Goal: Information Seeking & Learning: Compare options

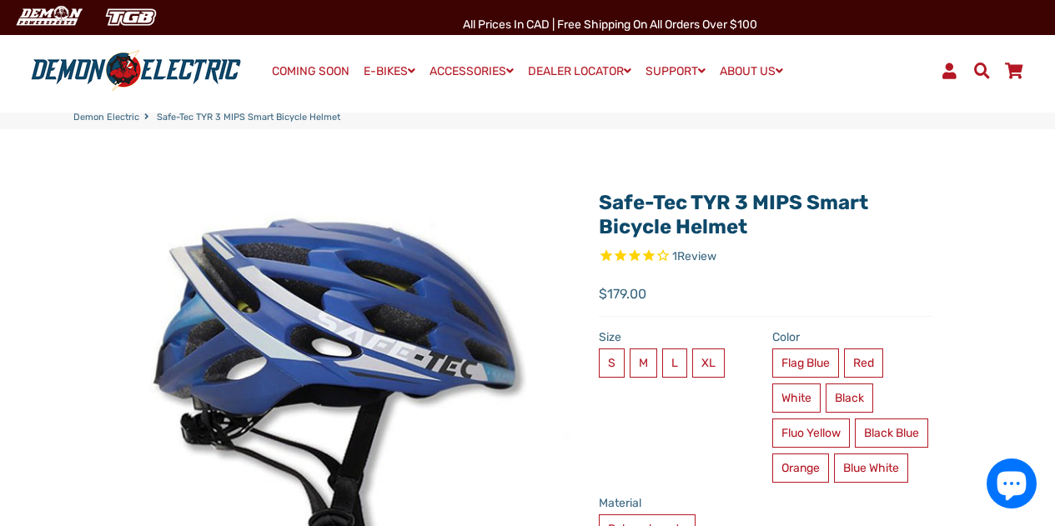
select select "******"
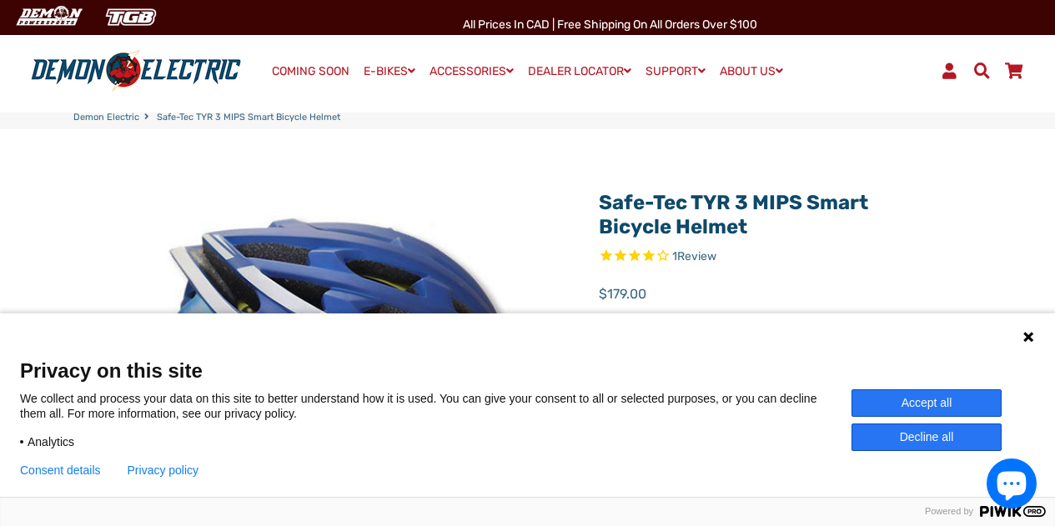
select select "******"
click at [898, 219] on h1 "Safe-Tec TYR 3 MIPS Smart Bicycle Helmet" at bounding box center [765, 215] width 333 height 48
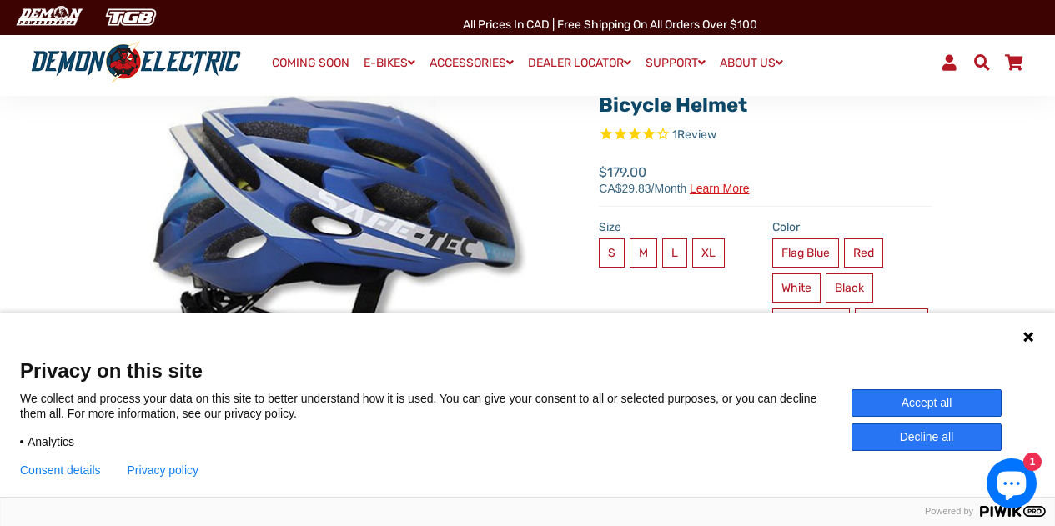
scroll to position [113, 0]
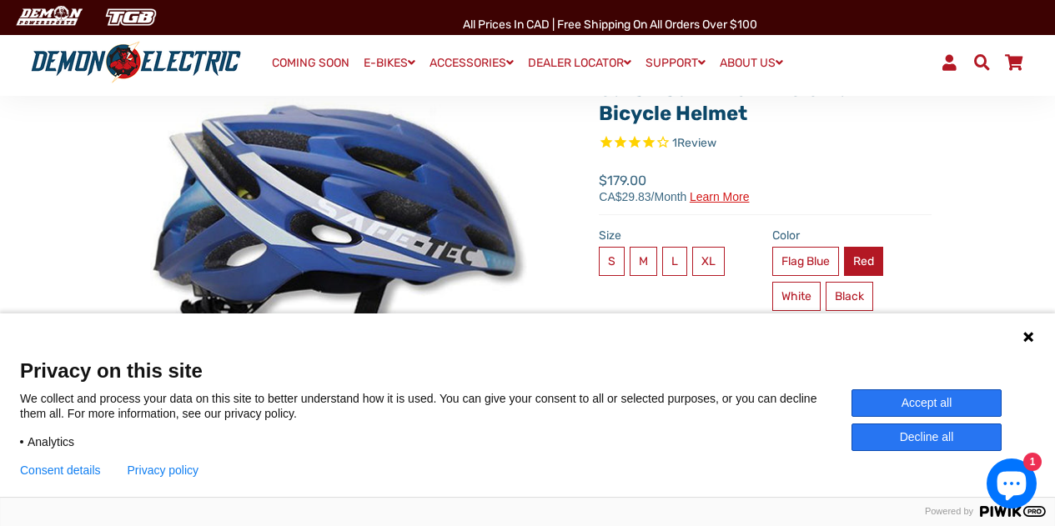
click at [861, 252] on label "Red" at bounding box center [863, 261] width 39 height 29
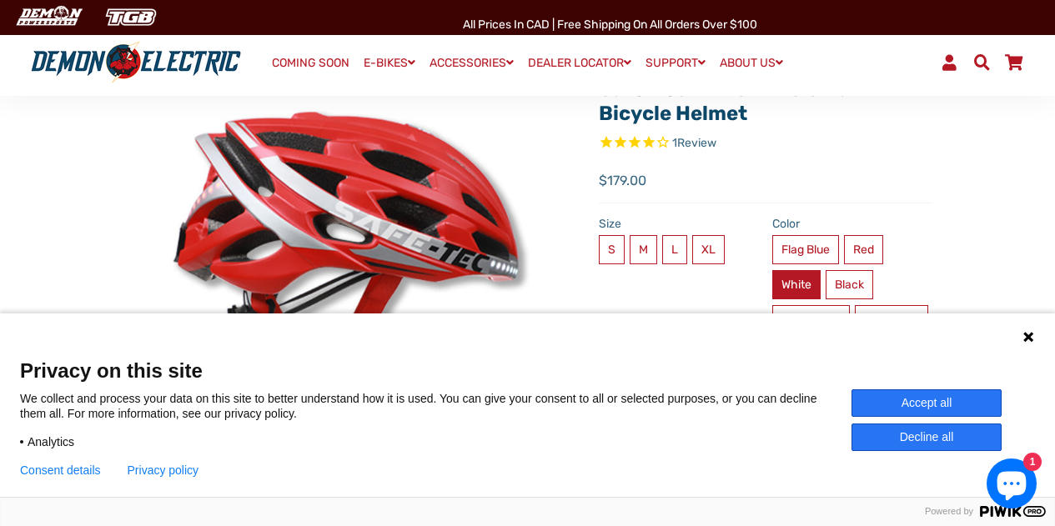
click at [790, 285] on label "White" at bounding box center [796, 284] width 48 height 29
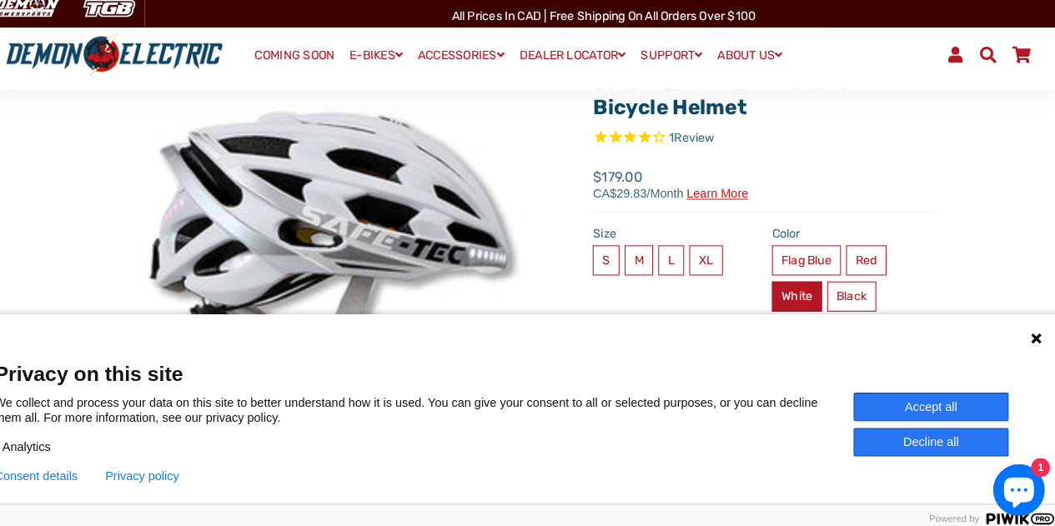
scroll to position [113, 0]
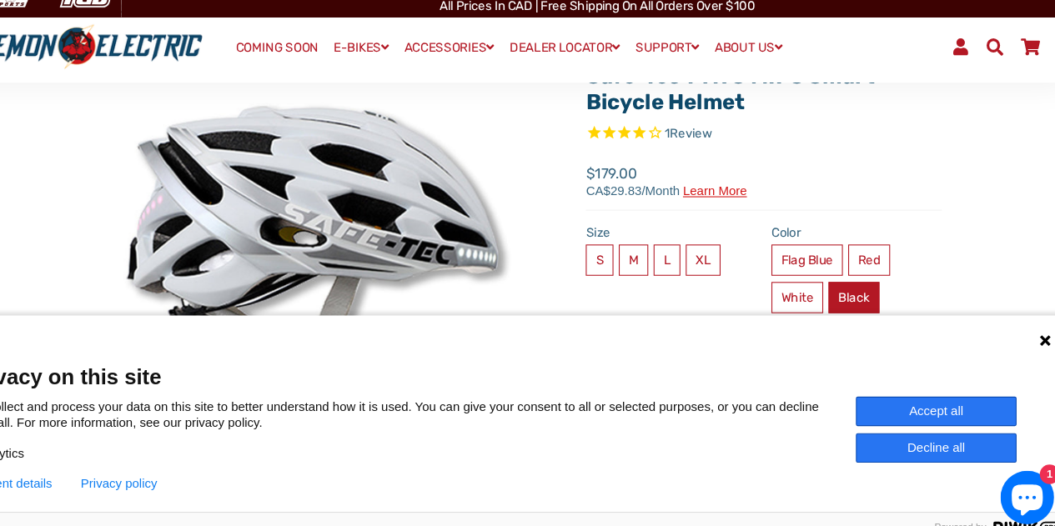
click at [854, 293] on label "Black" at bounding box center [850, 296] width 48 height 29
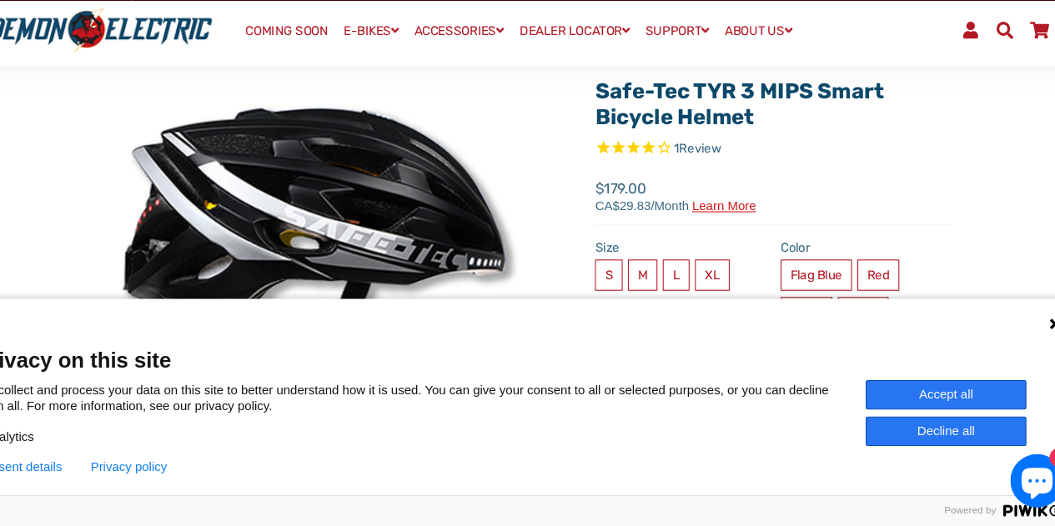
scroll to position [225, 0]
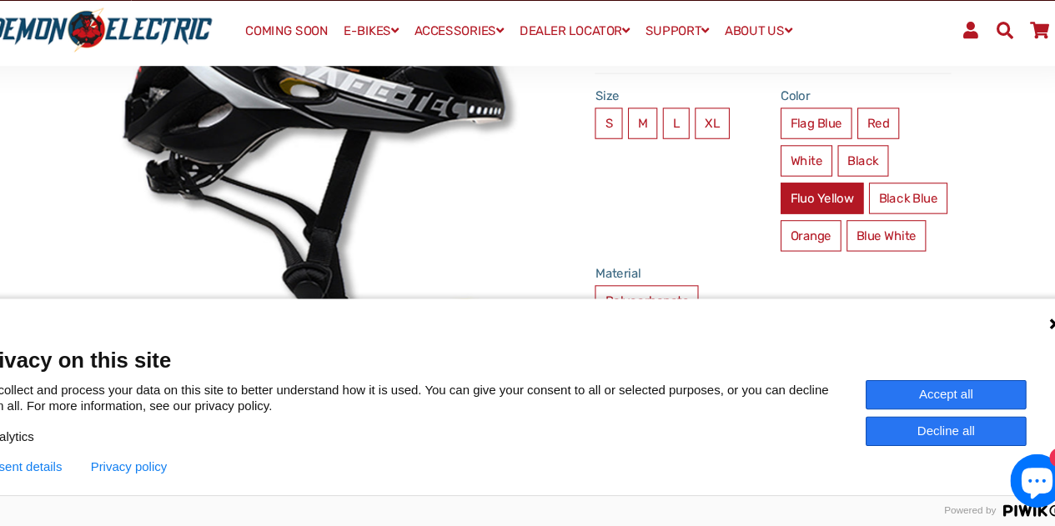
click at [811, 220] on label "Fluo Yellow" at bounding box center [811, 219] width 78 height 29
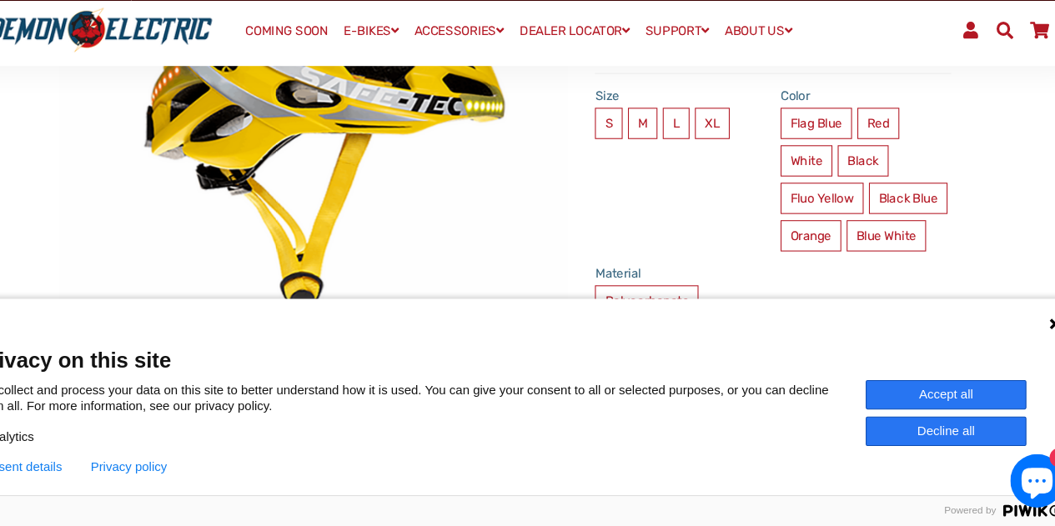
click at [682, 248] on div "Size S M L XL" at bounding box center [673, 198] width 174 height 166
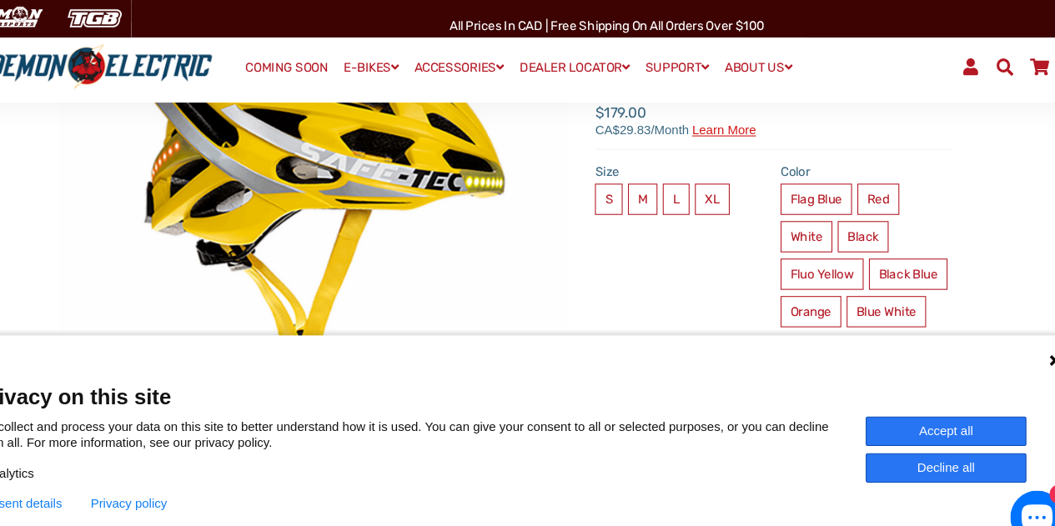
scroll to position [187, 0]
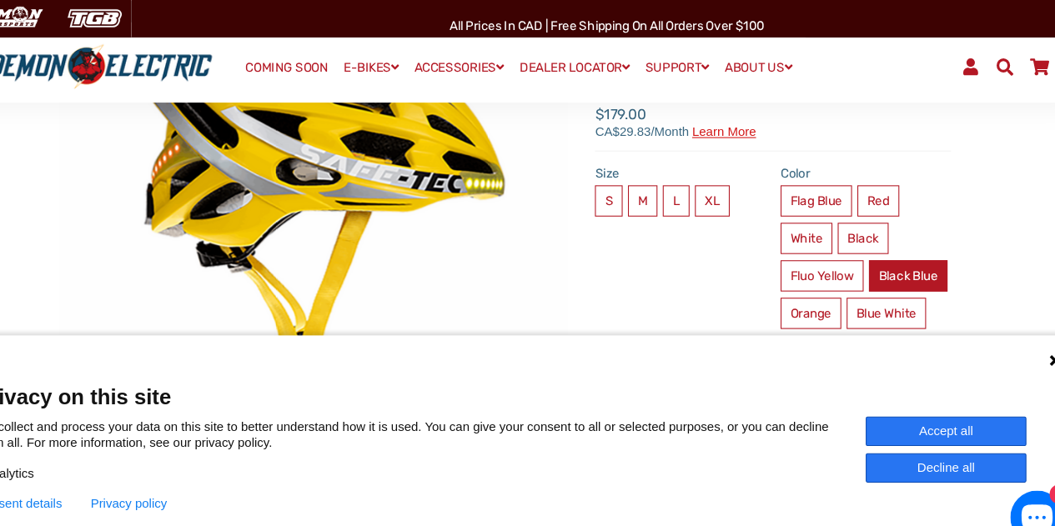
click at [855, 273] on label "Black Blue" at bounding box center [891, 258] width 73 height 29
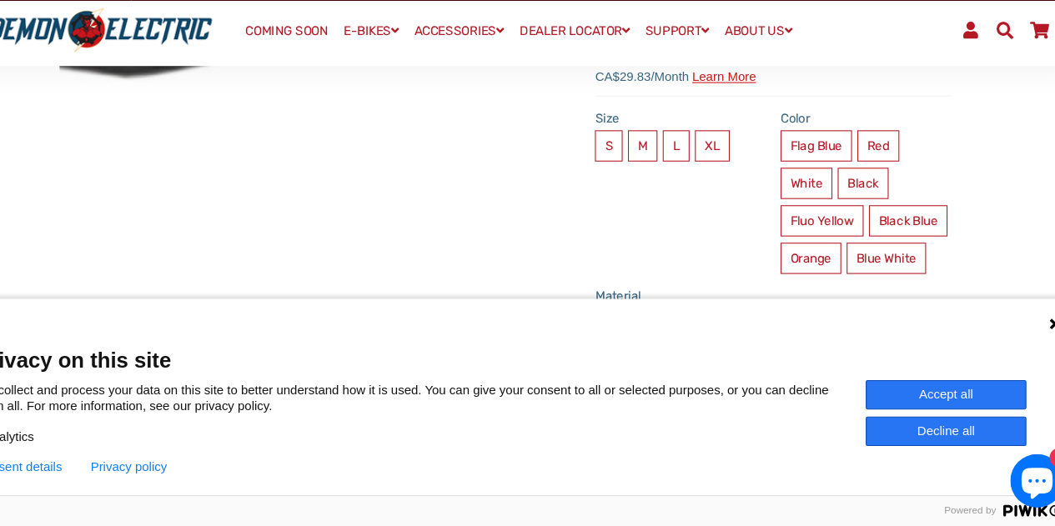
scroll to position [205, 0]
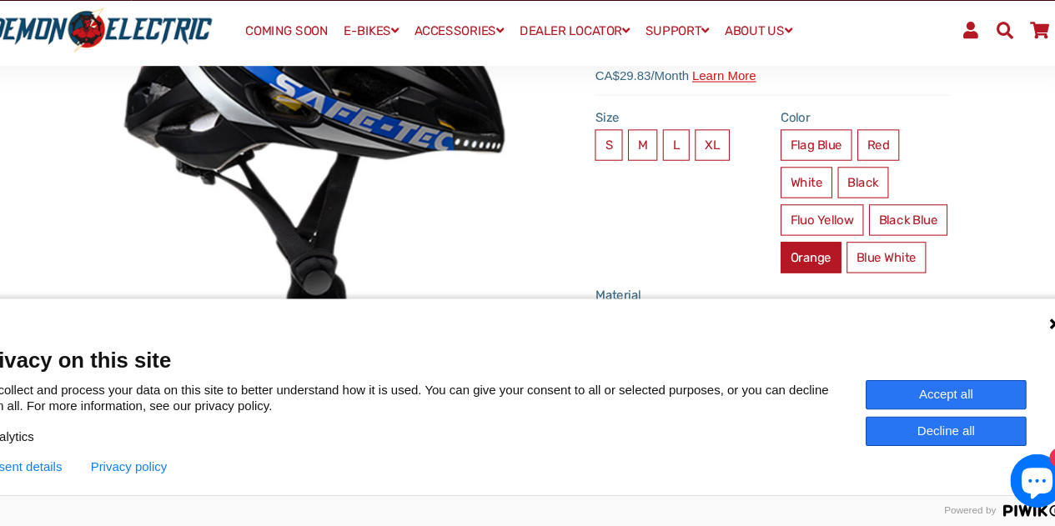
click at [829, 268] on label "Orange" at bounding box center [800, 274] width 57 height 29
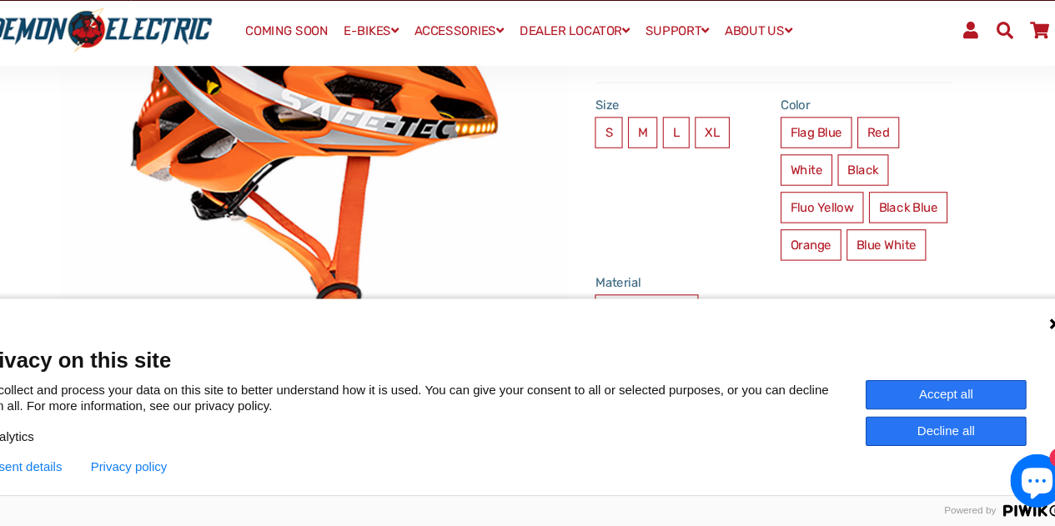
scroll to position [205, 0]
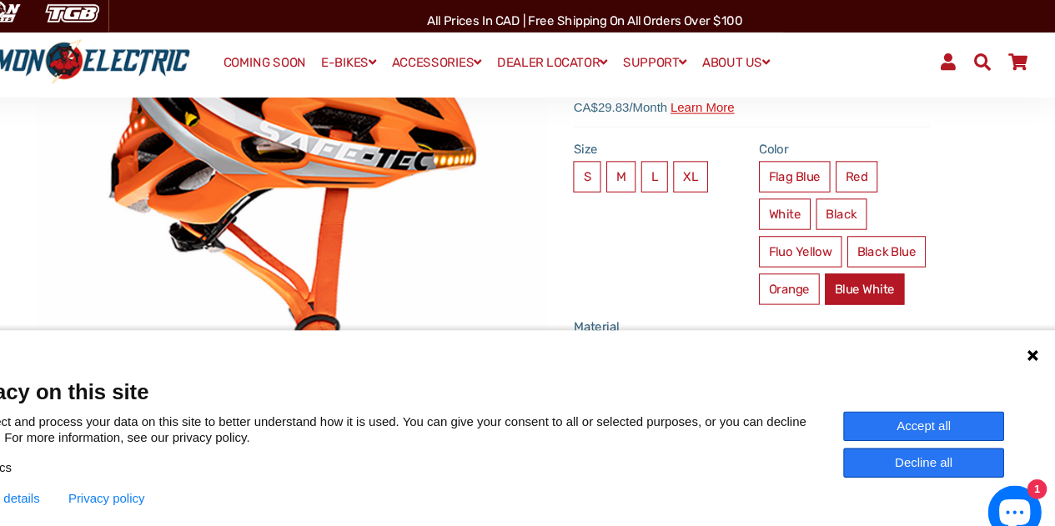
click at [834, 289] on label "Blue White" at bounding box center [871, 274] width 74 height 29
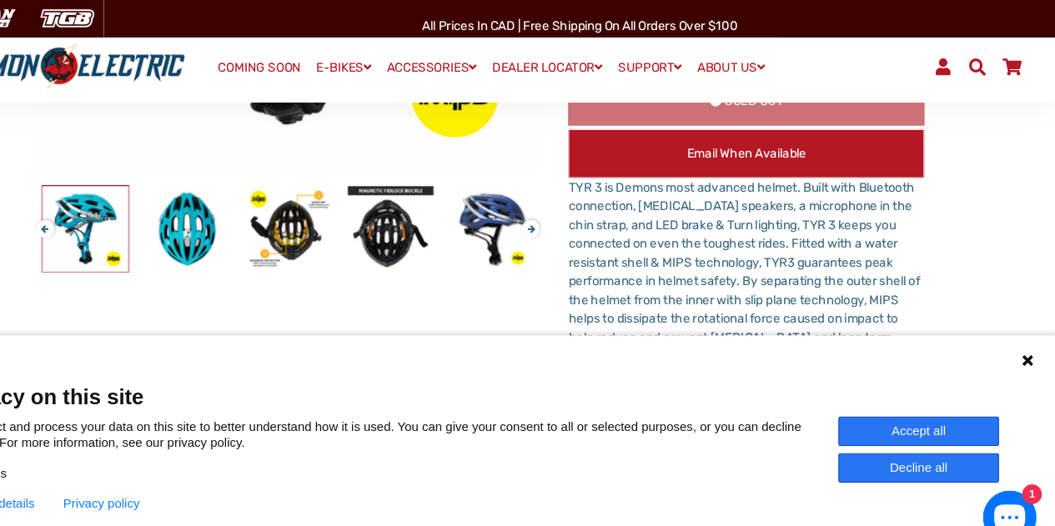
scroll to position [495, 0]
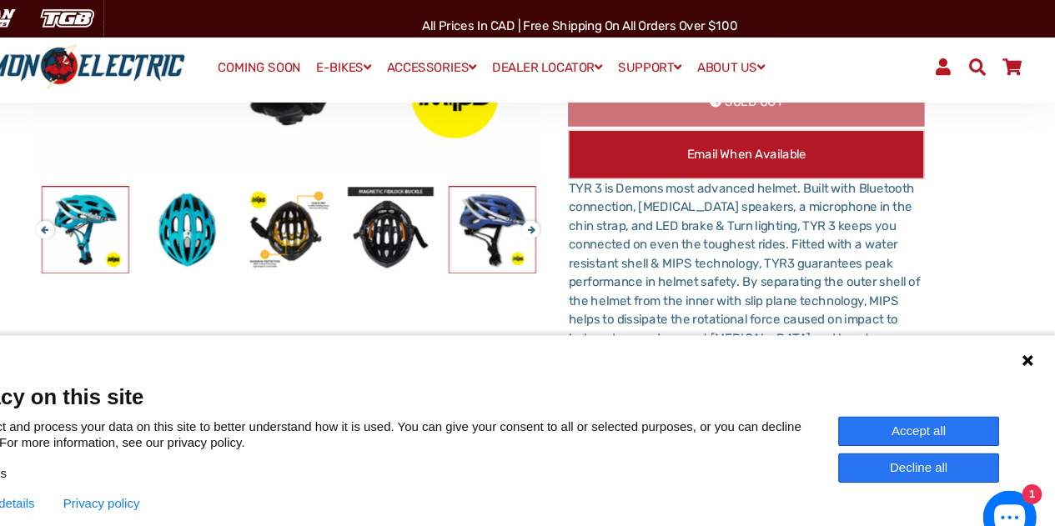
click at [534, 204] on img at bounding box center [528, 215] width 80 height 80
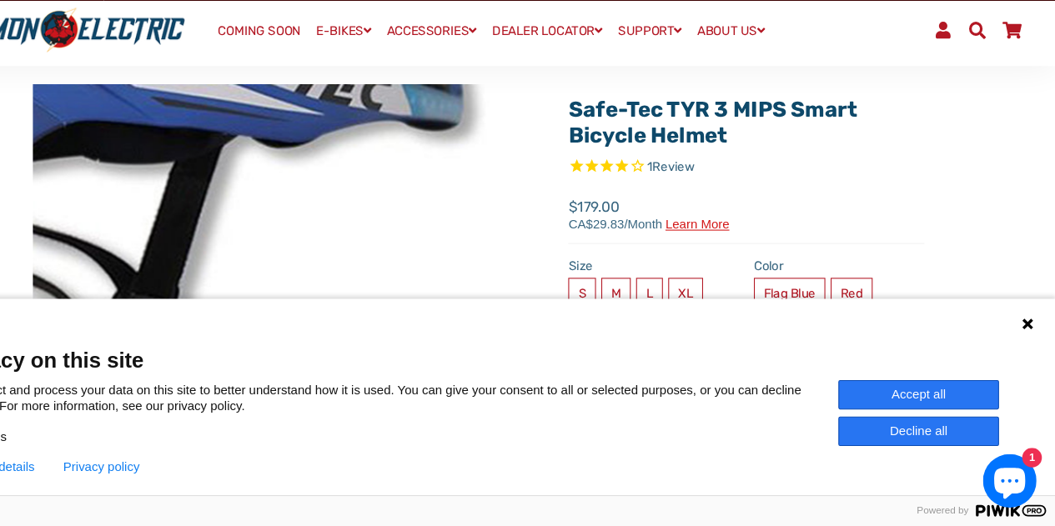
scroll to position [95, 0]
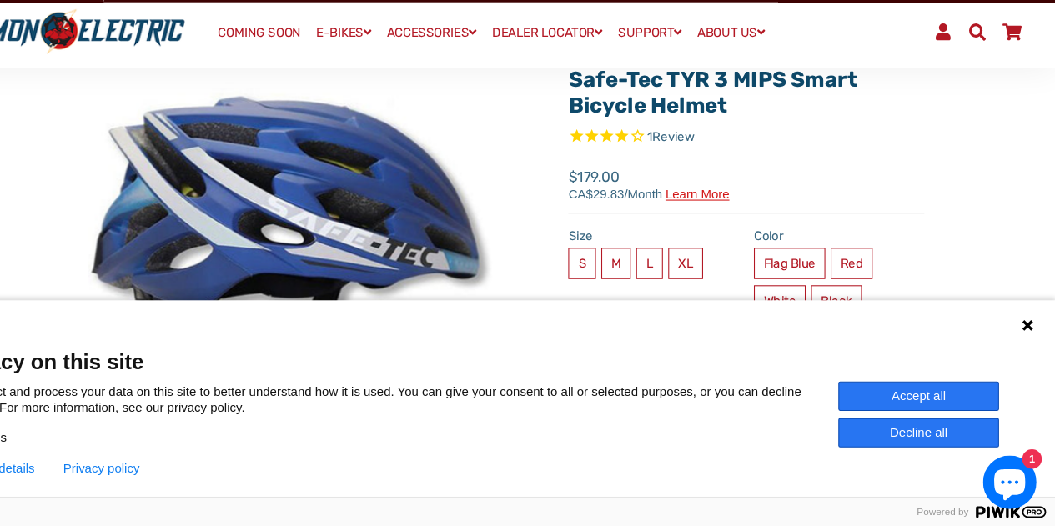
click at [1022, 333] on icon at bounding box center [1028, 336] width 13 height 13
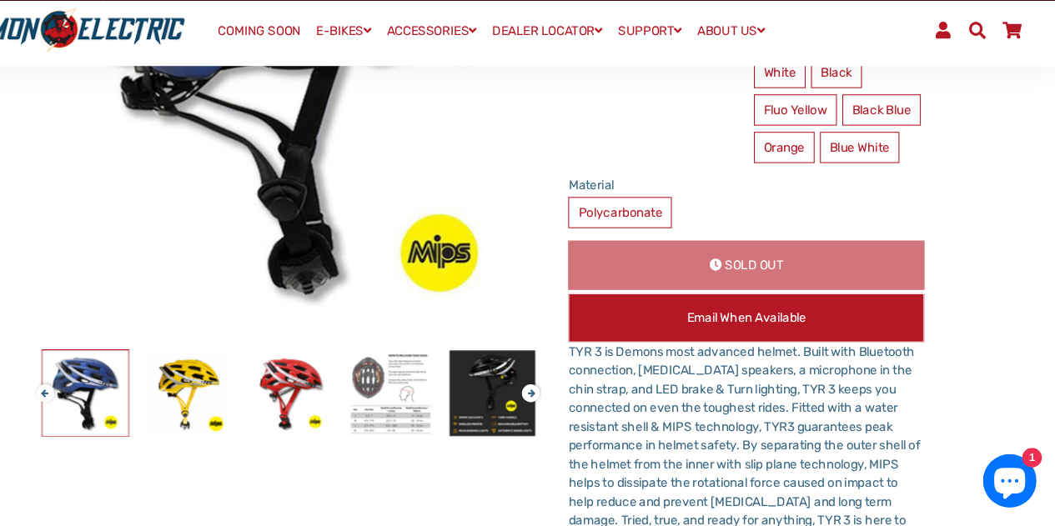
scroll to position [309, 0]
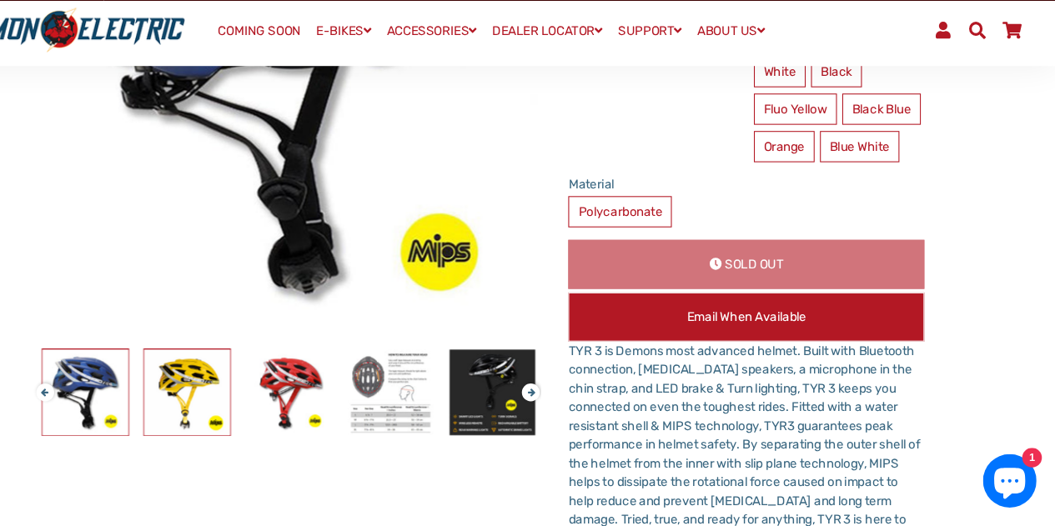
click at [244, 380] on img at bounding box center [243, 401] width 80 height 80
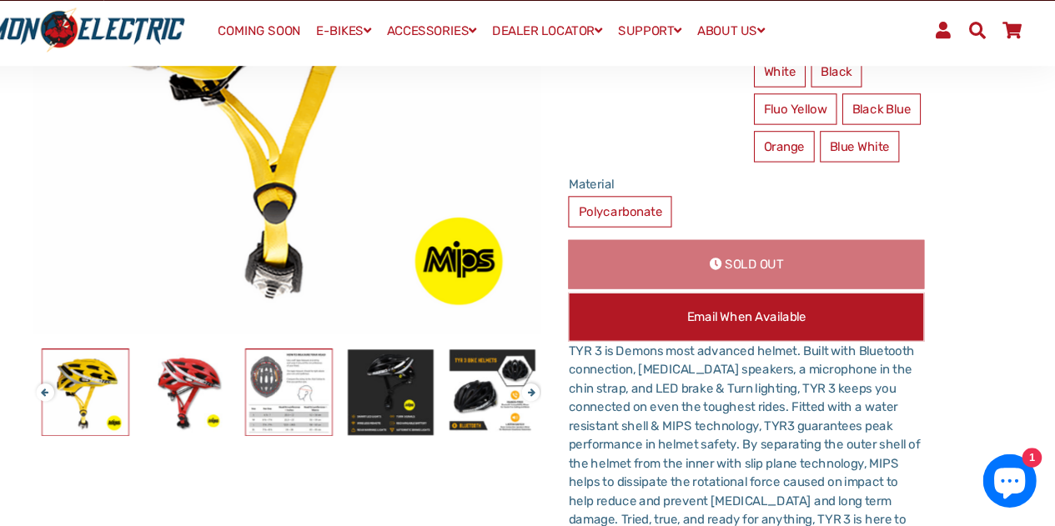
click at [315, 385] on img at bounding box center [338, 401] width 80 height 80
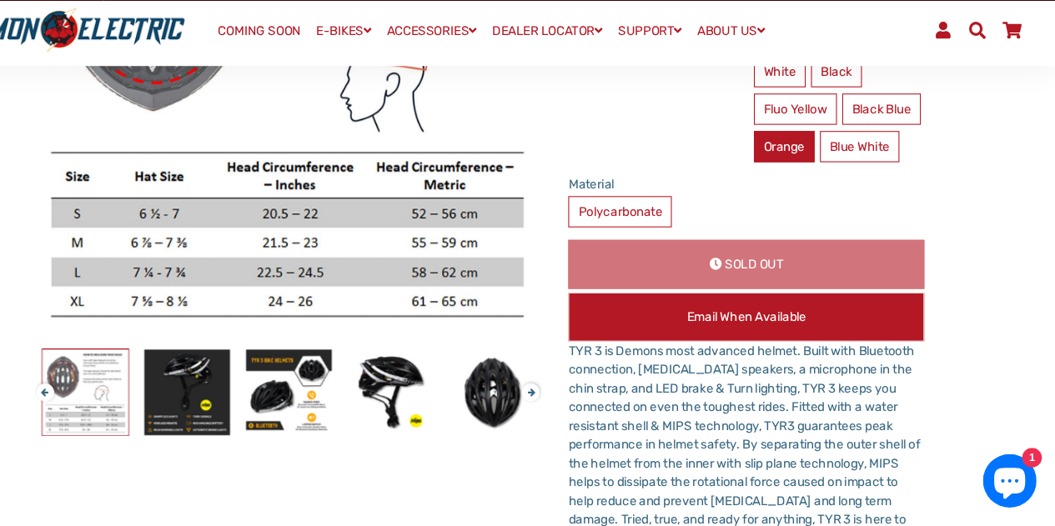
click at [829, 173] on label "Orange" at bounding box center [800, 171] width 57 height 29
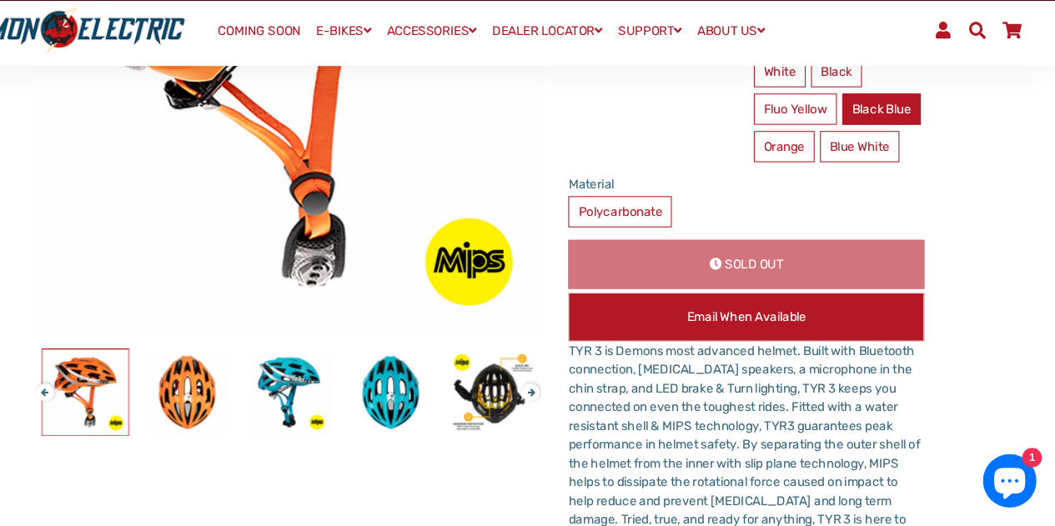
click at [814, 155] on fieldset "Flag Blue Red White Black" at bounding box center [852, 122] width 160 height 140
click at [807, 139] on label "Fluo Yellow" at bounding box center [811, 136] width 78 height 29
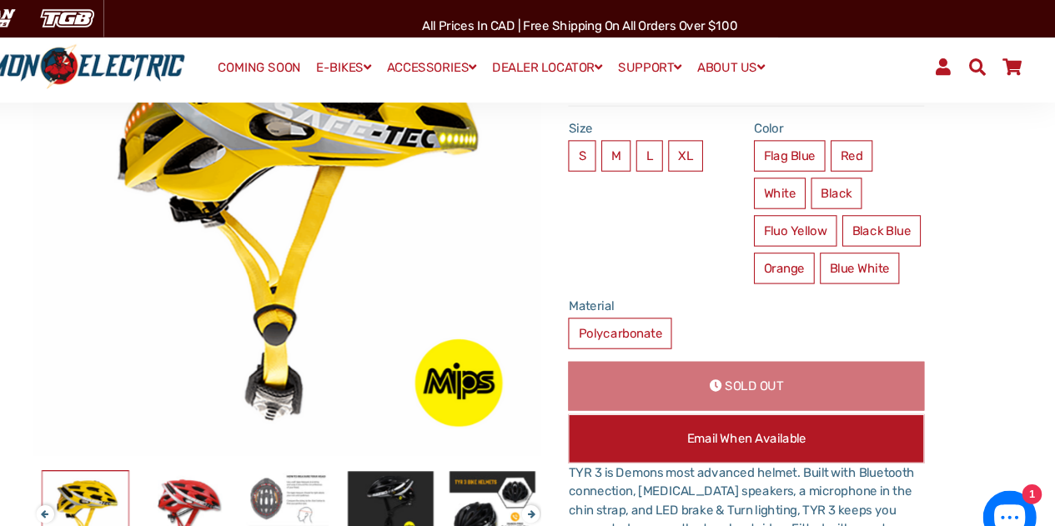
scroll to position [229, 0]
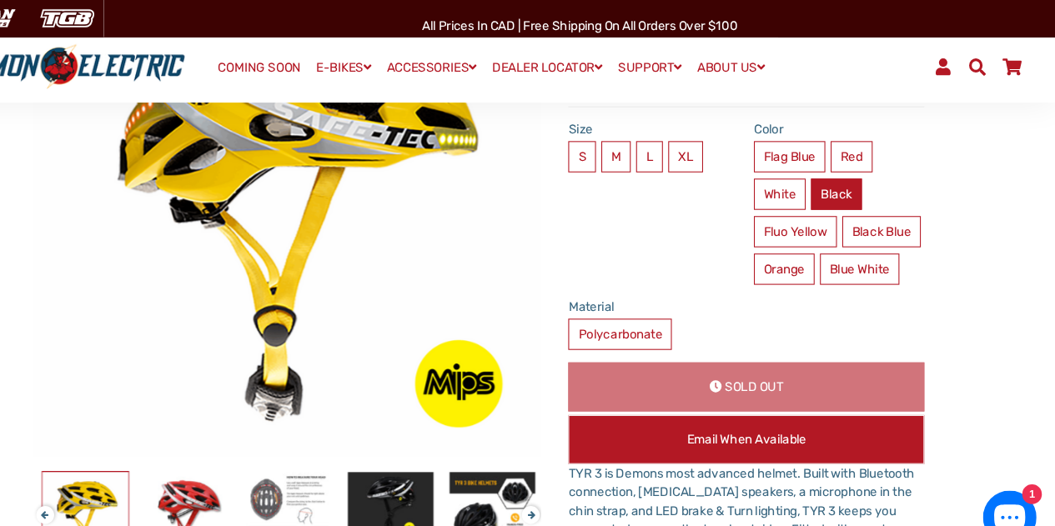
click at [854, 172] on label "Black" at bounding box center [850, 181] width 48 height 29
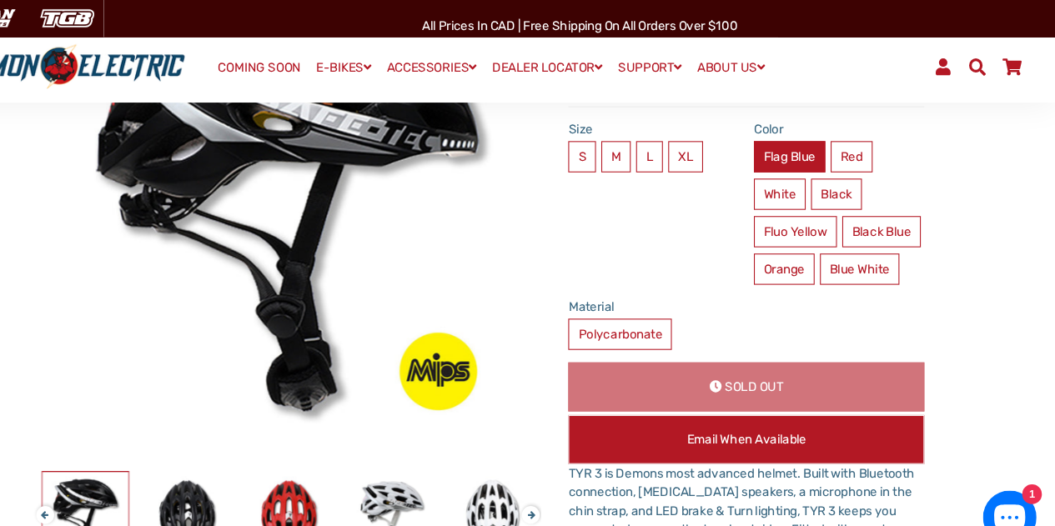
click at [790, 155] on label "Flag Blue" at bounding box center [805, 146] width 67 height 29
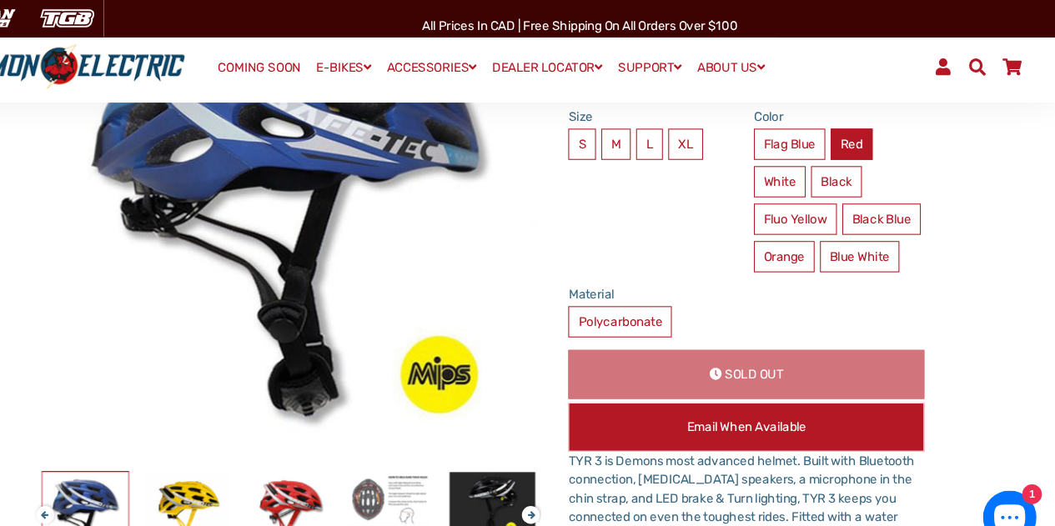
click at [864, 128] on div "Color Flag Blue Red White Black Fluo Yellow Orange" at bounding box center [846, 183] width 174 height 166
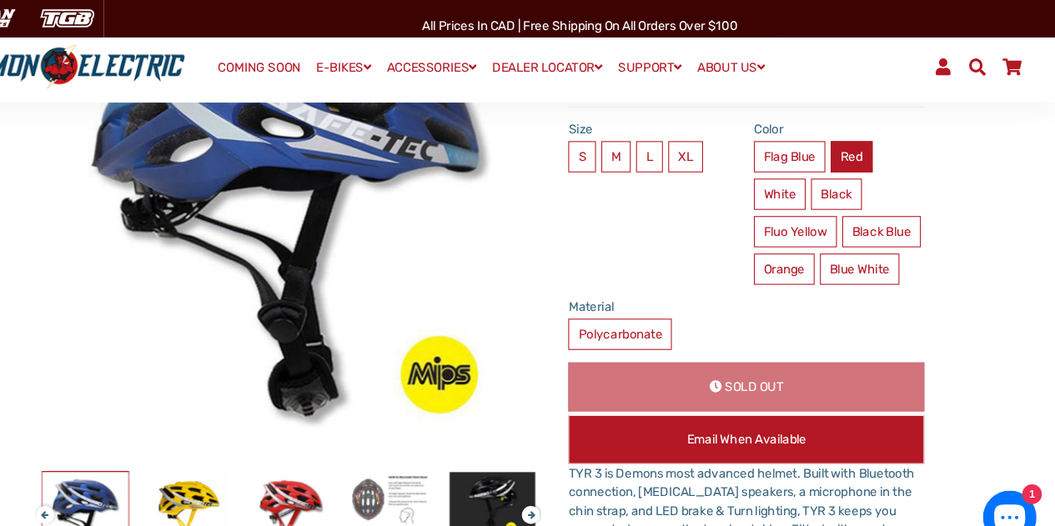
click at [865, 141] on label "Red" at bounding box center [863, 146] width 39 height 29
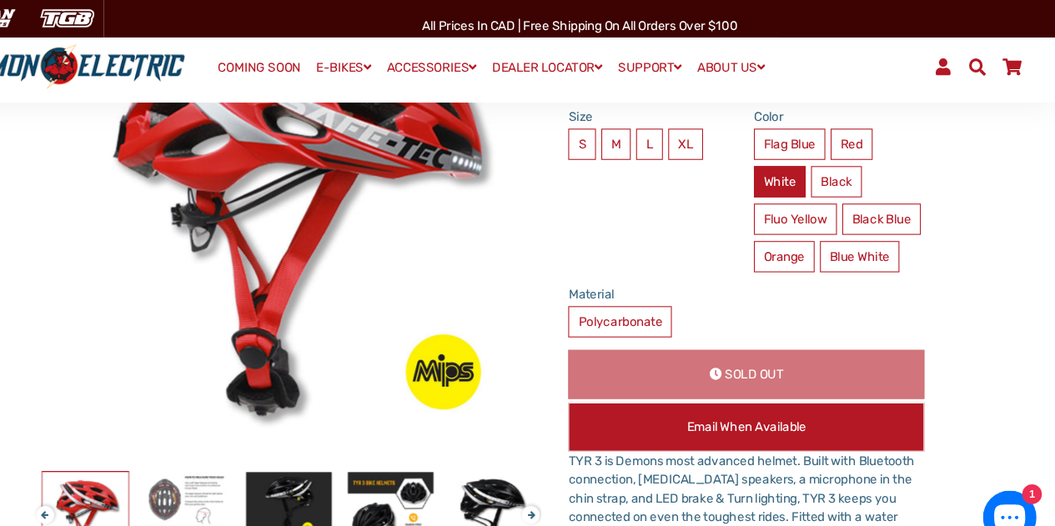
click at [795, 175] on label "White" at bounding box center [796, 169] width 48 height 29
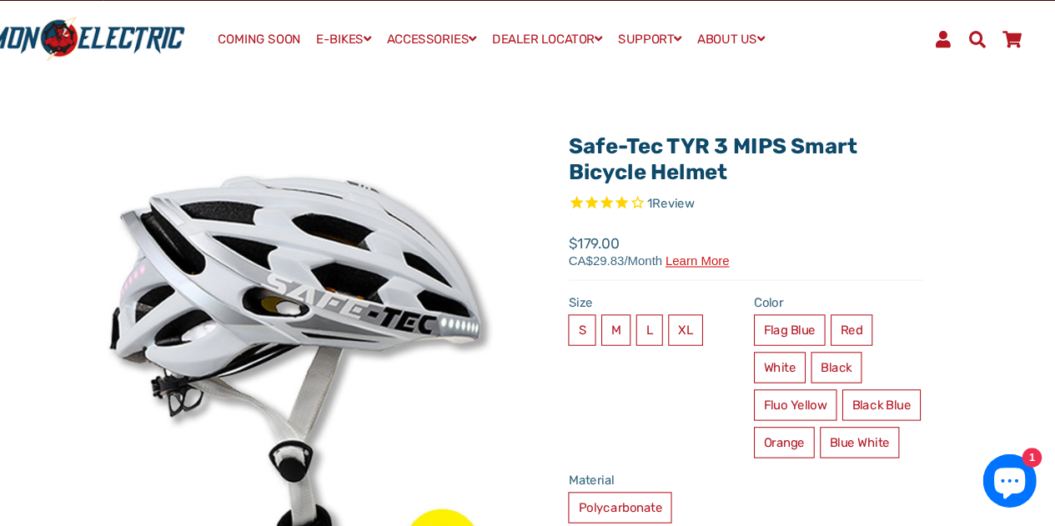
scroll to position [33, 0]
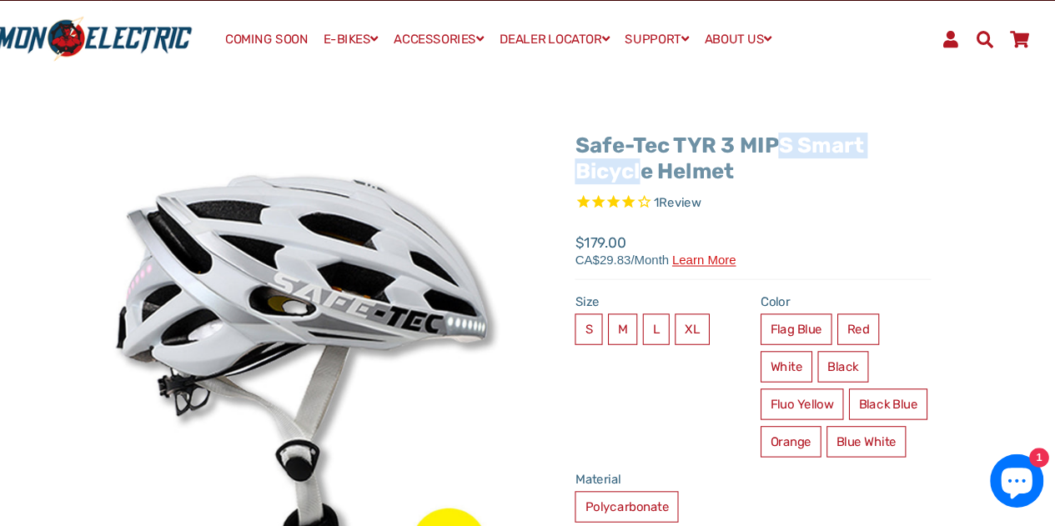
drag, startPoint x: 596, startPoint y: 162, endPoint x: 751, endPoint y: 169, distance: 155.3
copy link "Safe-Tec TYR 3"
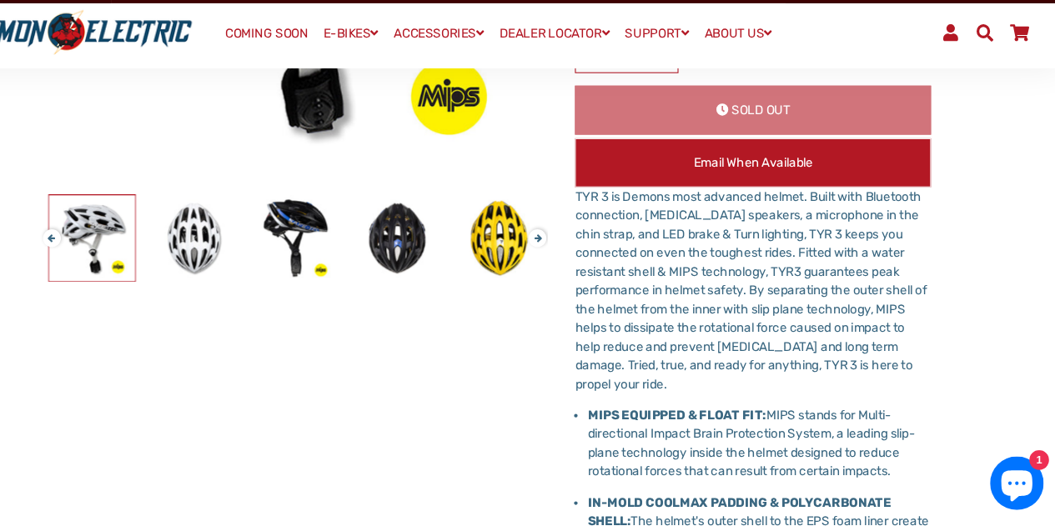
scroll to position [455, 0]
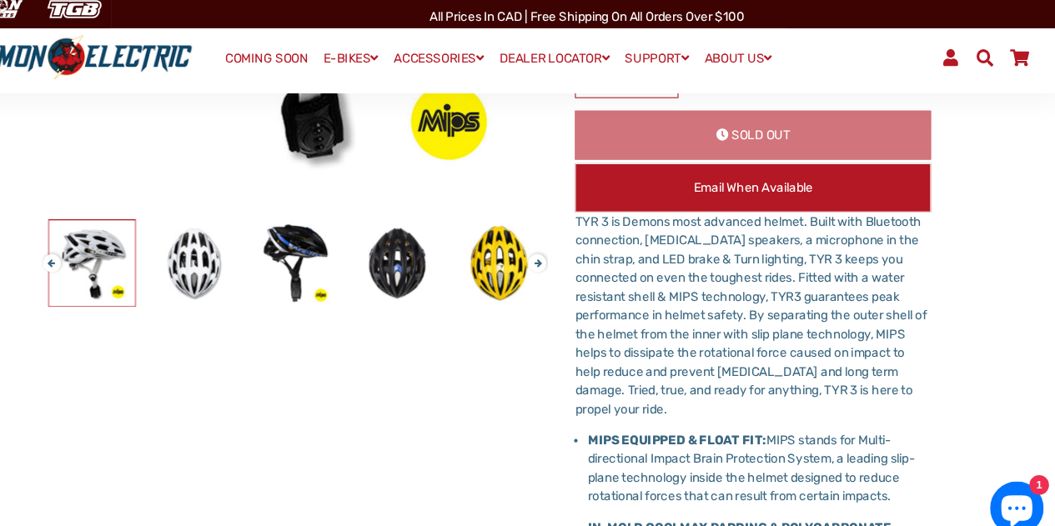
click at [572, 248] on div "Safe-Tec TYR 3 MIPS Smart Bicycle Helmet 1 Review Next" at bounding box center [502, 336] width 859 height 1225
click at [565, 253] on button "Next" at bounding box center [561, 247] width 10 height 19
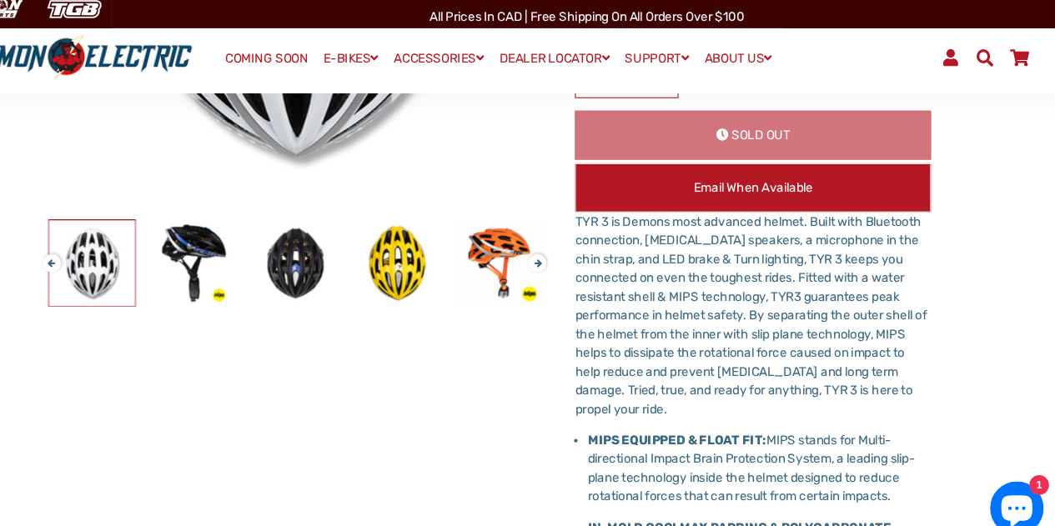
click at [565, 253] on button "Next" at bounding box center [561, 247] width 10 height 19
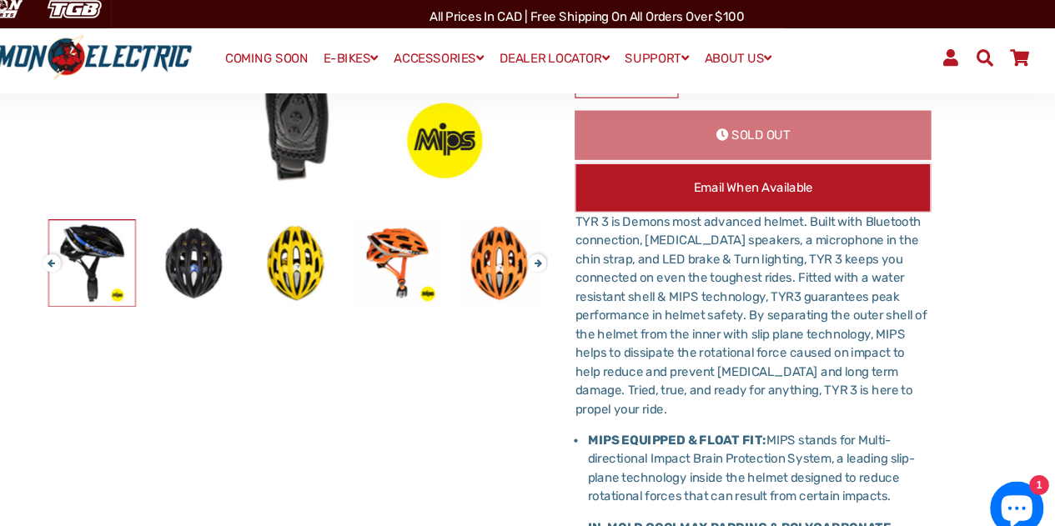
click at [565, 253] on button "Next" at bounding box center [561, 247] width 10 height 19
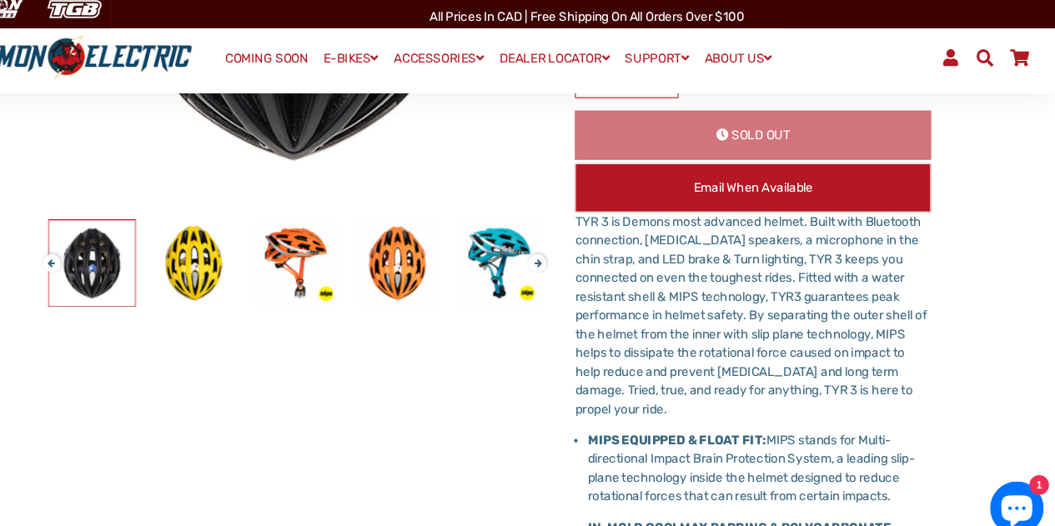
click at [565, 253] on button "Next" at bounding box center [561, 247] width 10 height 19
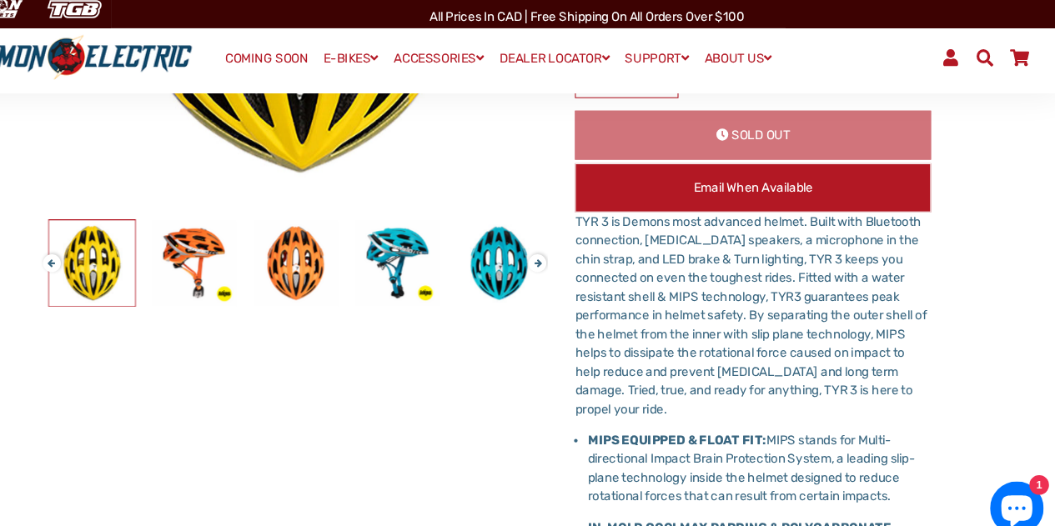
click at [565, 253] on button "Next" at bounding box center [561, 247] width 10 height 19
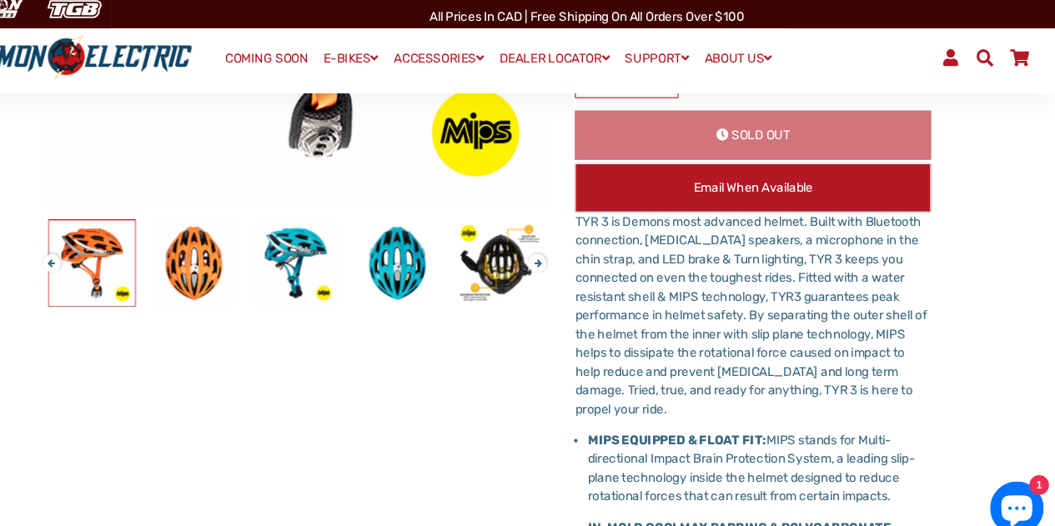
click at [565, 253] on button "Next" at bounding box center [561, 247] width 10 height 19
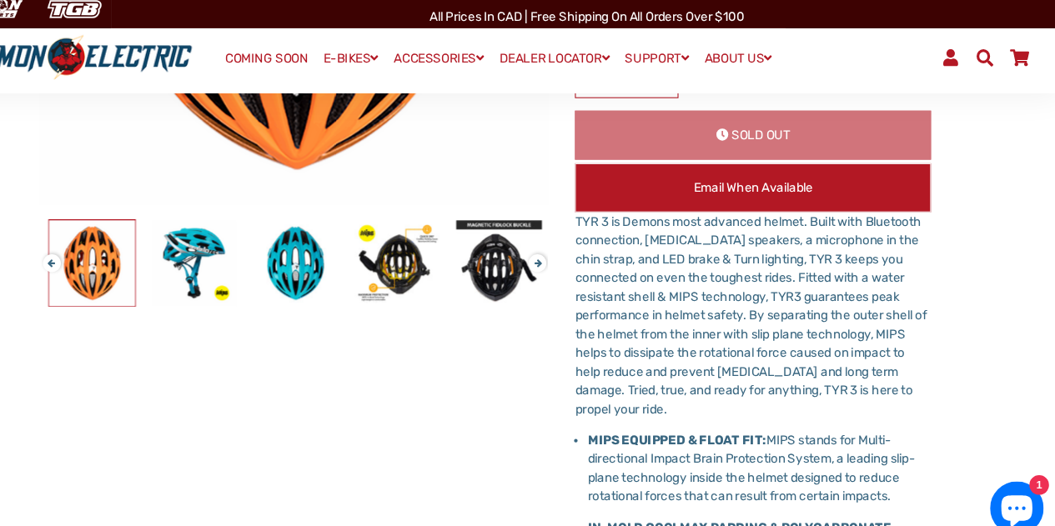
click at [565, 253] on button "Next" at bounding box center [561, 247] width 10 height 19
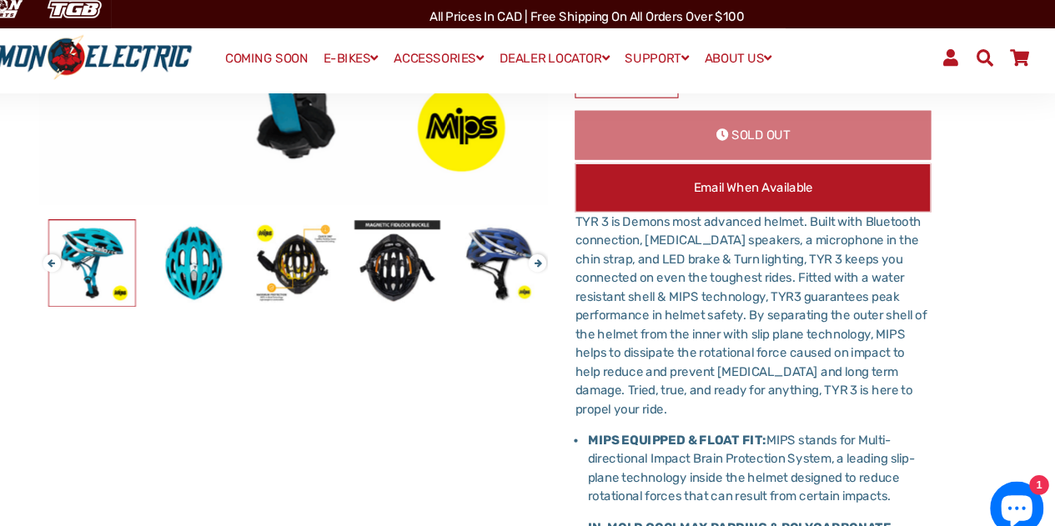
click at [565, 253] on button "Next" at bounding box center [561, 247] width 10 height 19
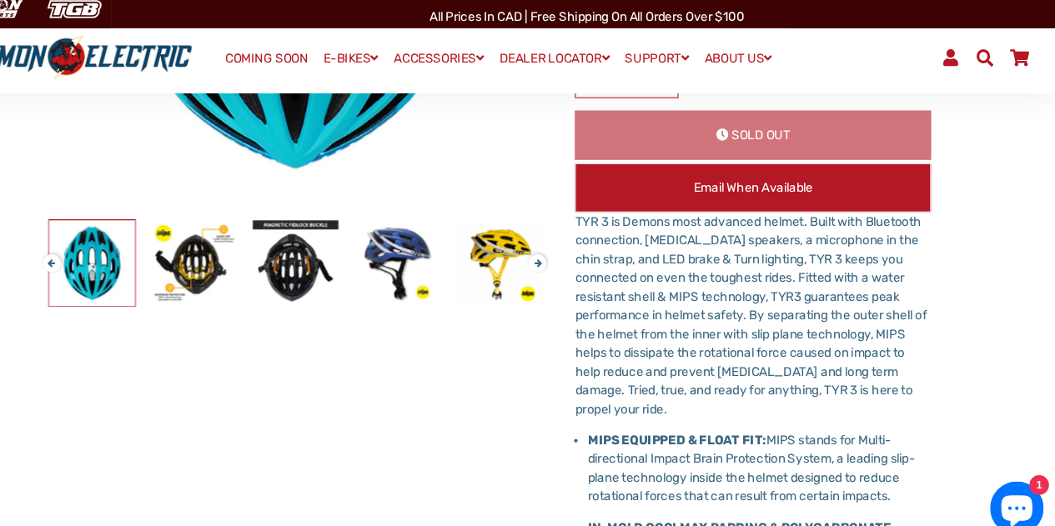
click at [565, 253] on button "Next" at bounding box center [561, 247] width 10 height 19
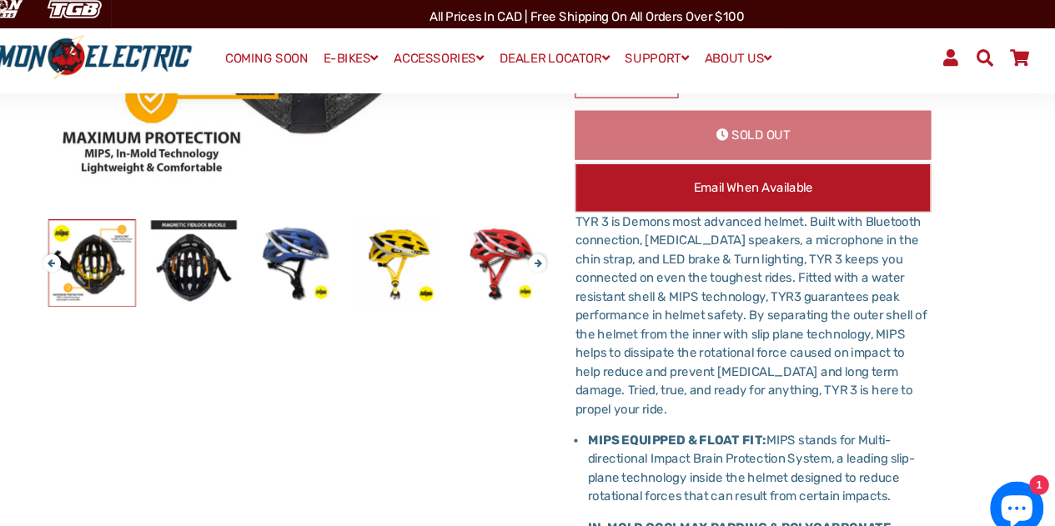
click at [565, 253] on button "Next" at bounding box center [561, 247] width 10 height 19
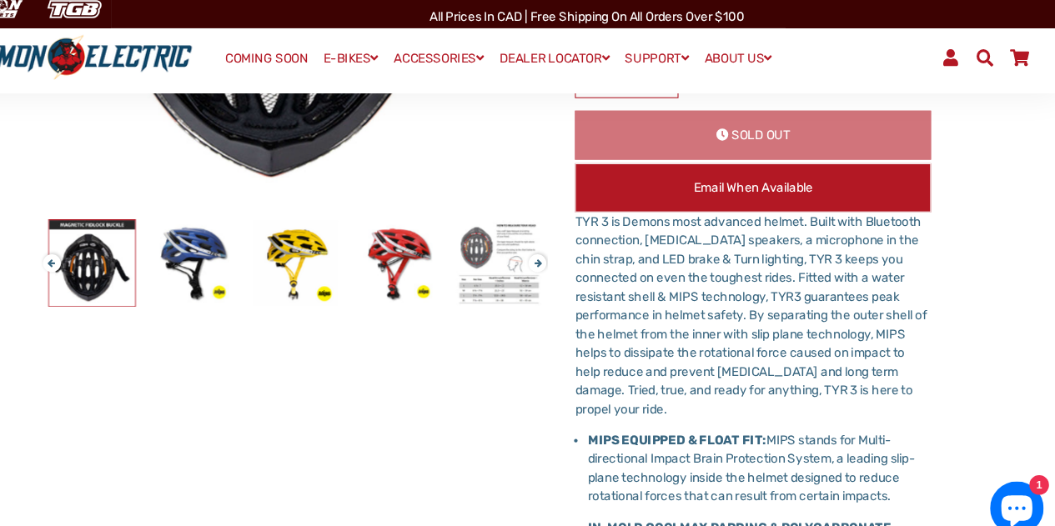
click at [565, 253] on button "Next" at bounding box center [561, 247] width 10 height 19
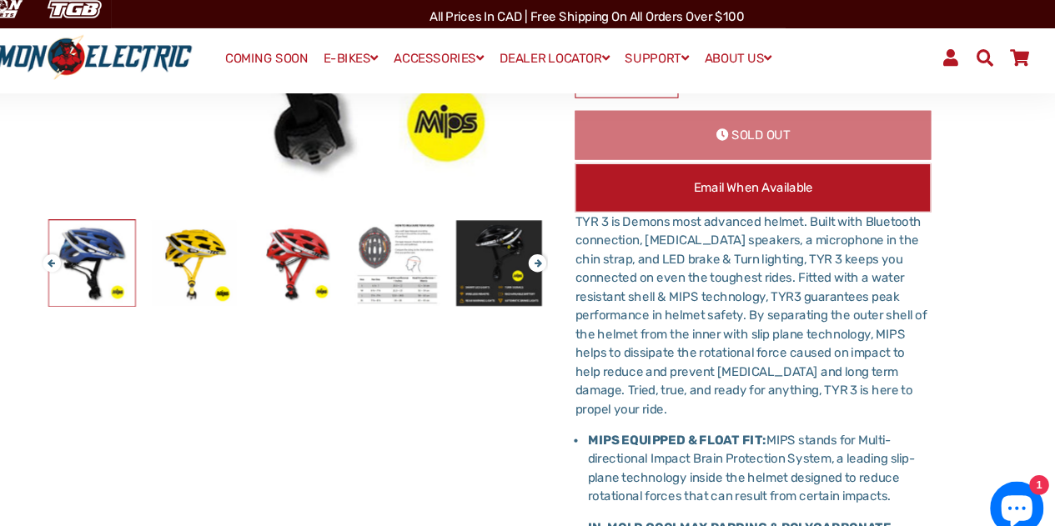
click at [566, 253] on button "Next" at bounding box center [561, 247] width 10 height 19
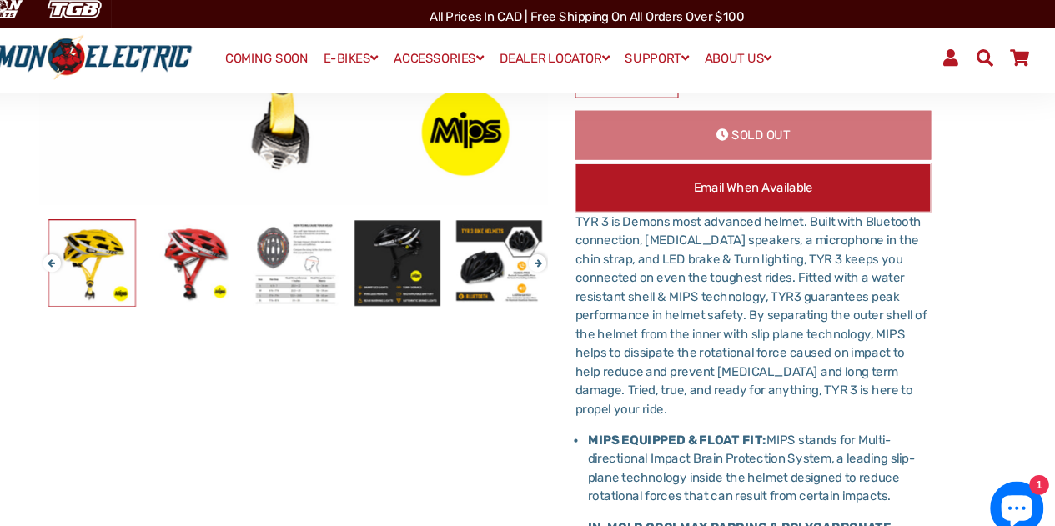
click at [566, 253] on button "Next" at bounding box center [561, 247] width 10 height 19
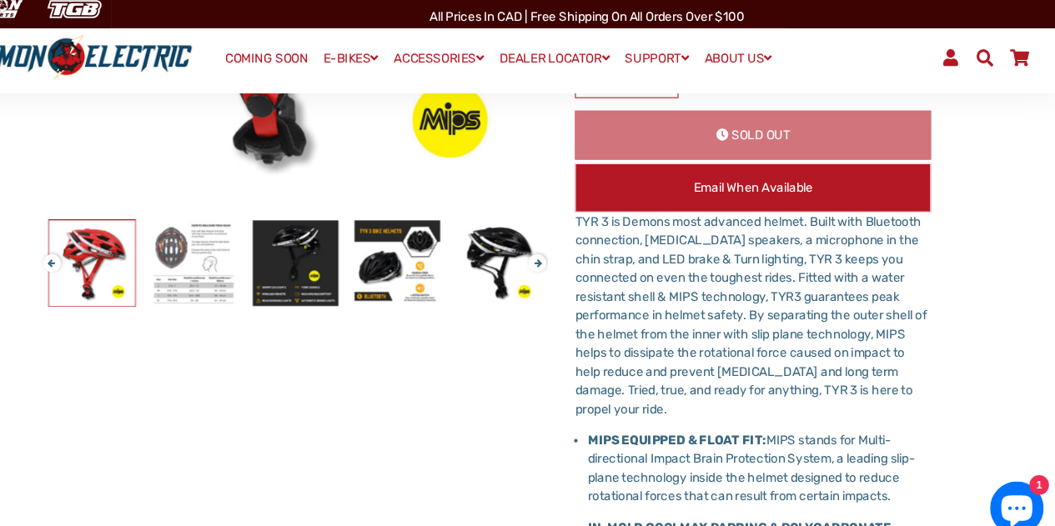
click at [566, 253] on button "Next" at bounding box center [561, 247] width 10 height 19
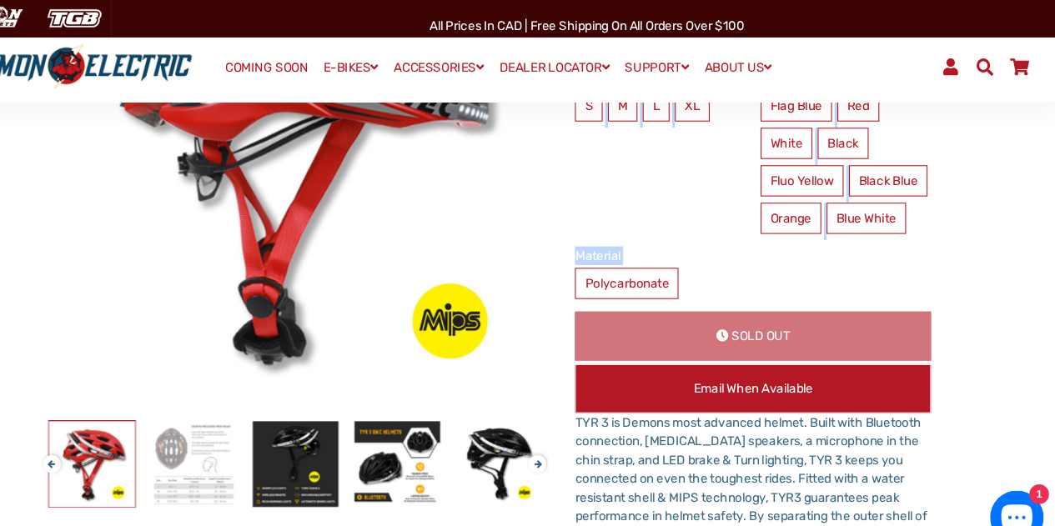
scroll to position [275, 0]
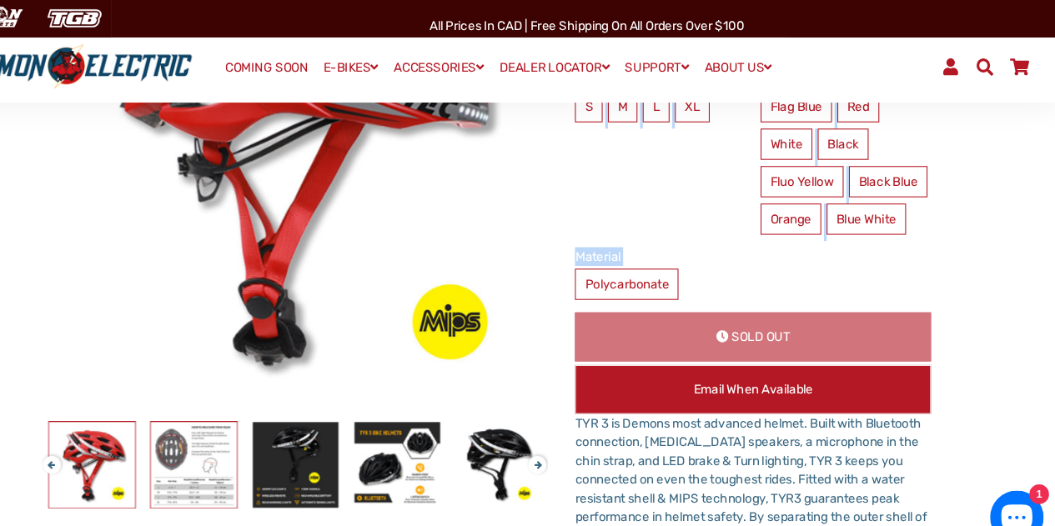
click at [259, 445] on img at bounding box center [243, 435] width 80 height 80
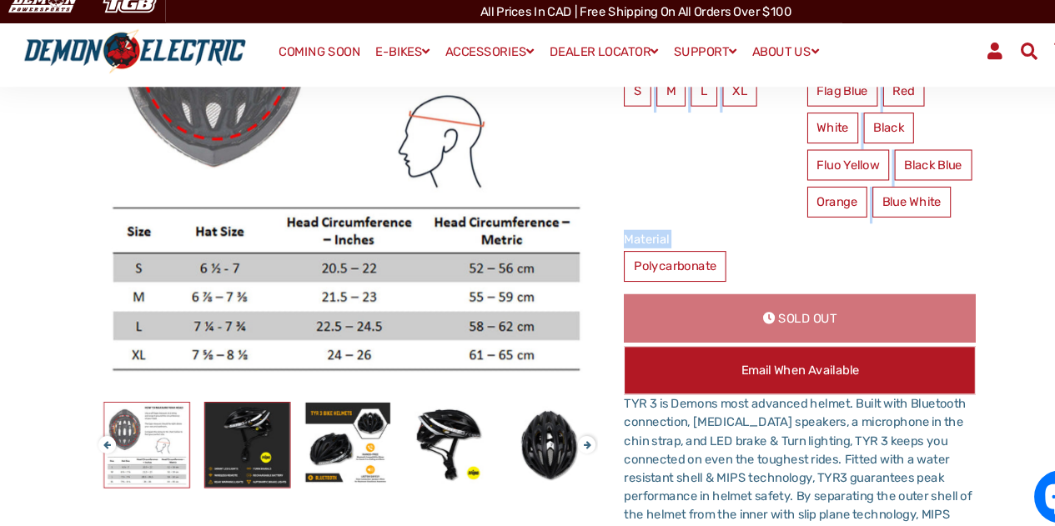
click at [244, 440] on img at bounding box center [243, 435] width 80 height 80
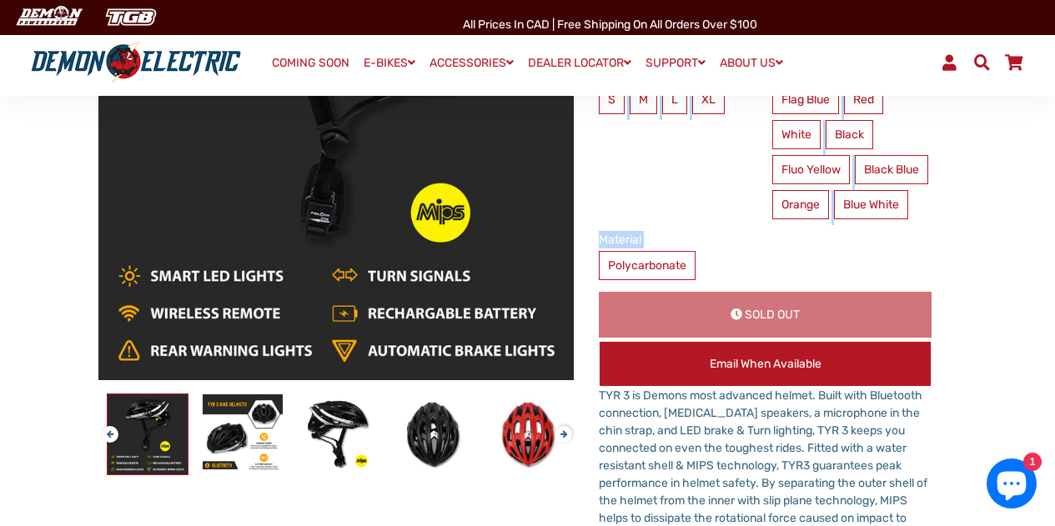
click at [295, 60] on link "COMING SOON" at bounding box center [310, 63] width 89 height 23
click at [290, 62] on link "COMING SOON" at bounding box center [310, 63] width 89 height 23
click at [309, 63] on link "COMING SOON" at bounding box center [310, 63] width 89 height 23
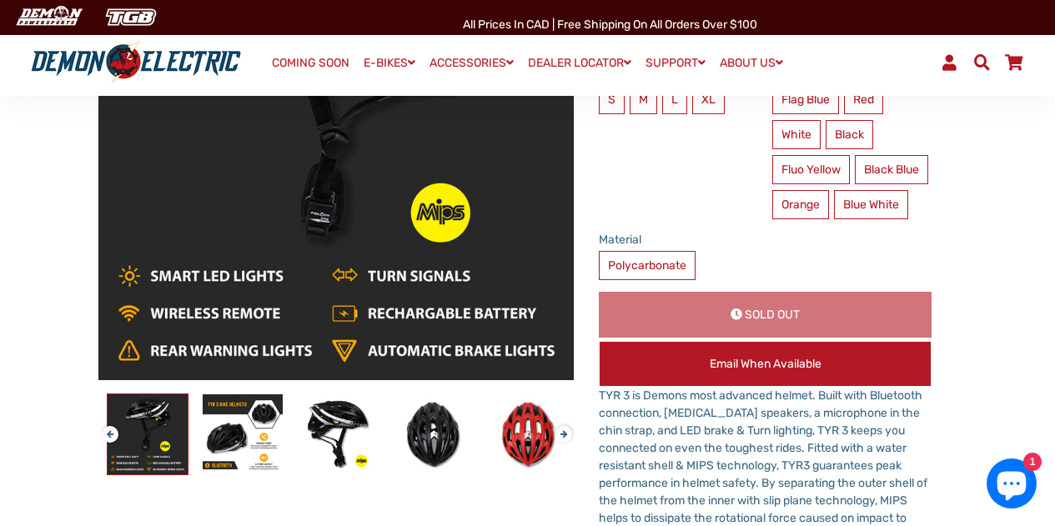
click at [309, 63] on link "COMING SOON" at bounding box center [310, 63] width 89 height 23
click at [805, 173] on label "Fluo Yellow" at bounding box center [811, 169] width 78 height 29
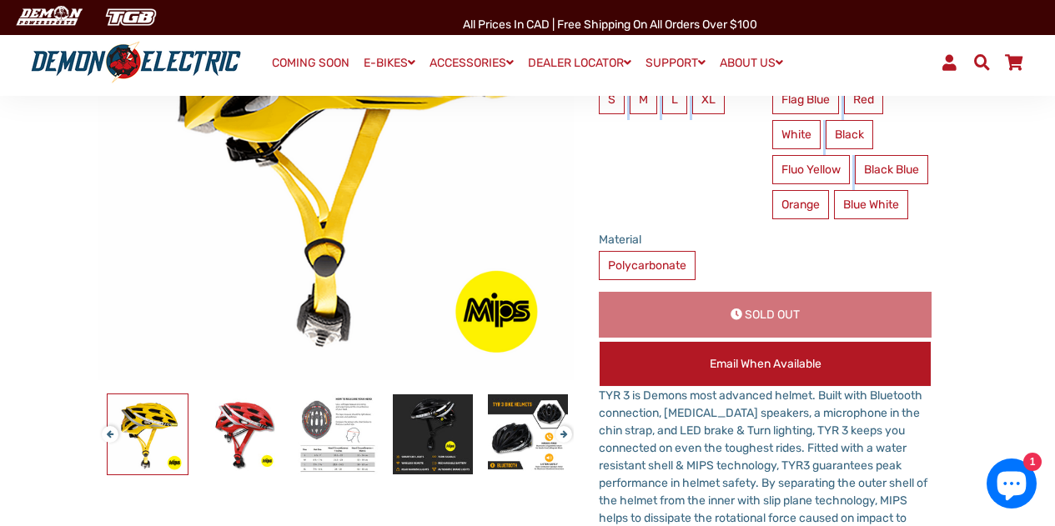
drag, startPoint x: 1054, startPoint y: 88, endPoint x: 1067, endPoint y: 214, distance: 127.4
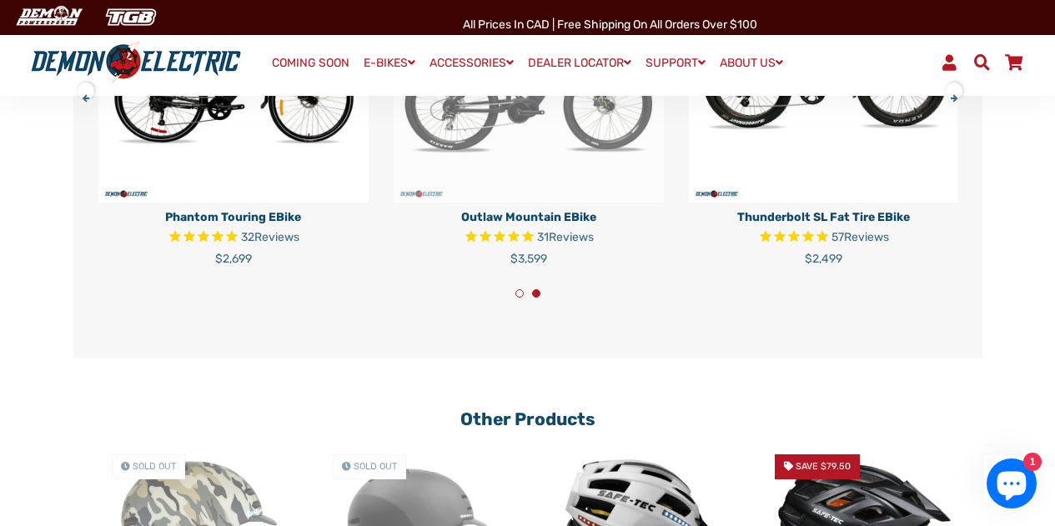
scroll to position [1896, 0]
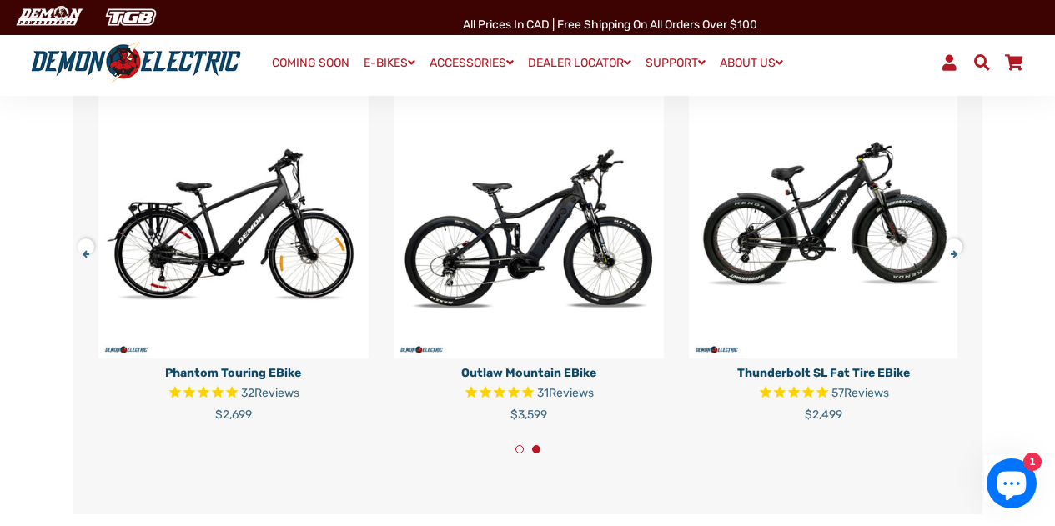
click at [89, 259] on button at bounding box center [91, 243] width 29 height 29
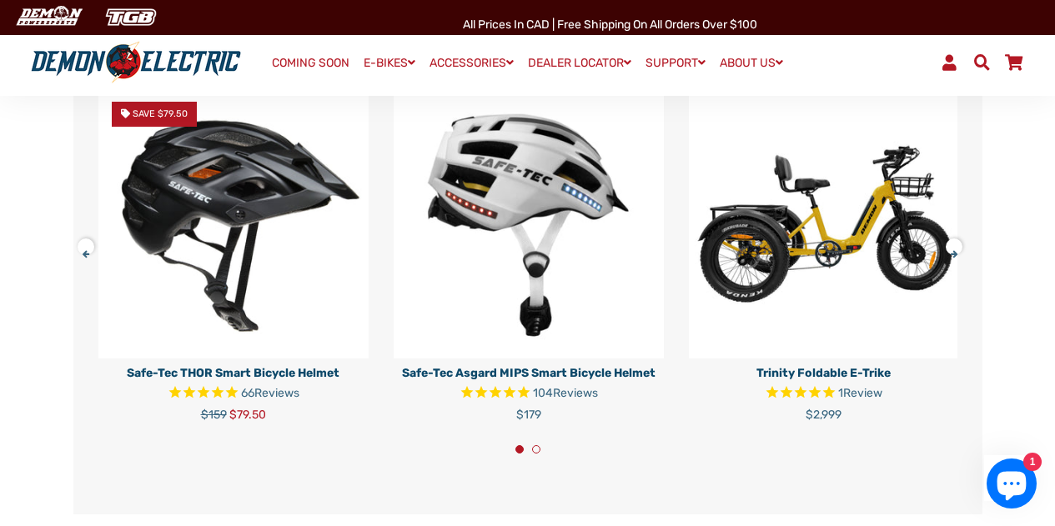
click at [205, 210] on img at bounding box center [233, 223] width 270 height 270
click at [505, 195] on img at bounding box center [529, 223] width 270 height 270
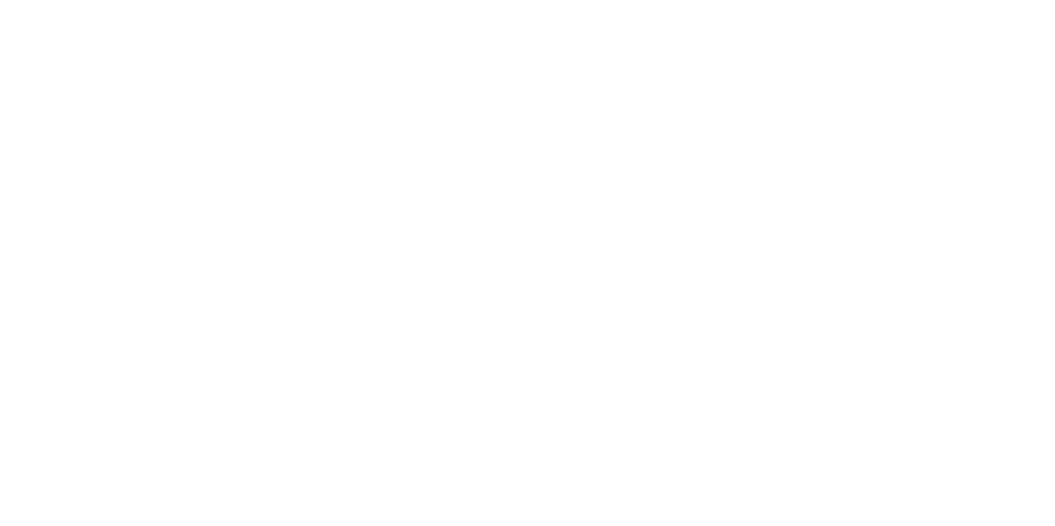
select select "******"
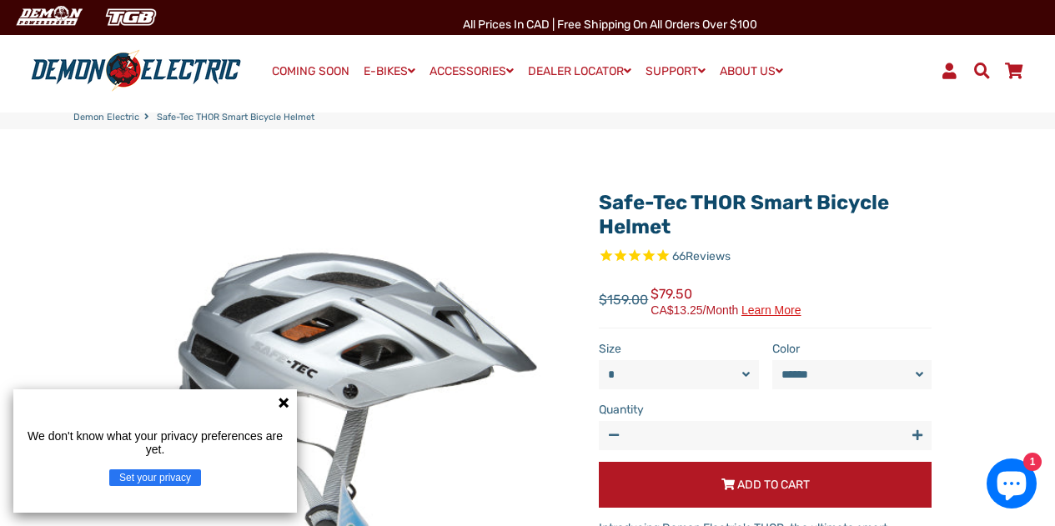
click at [447, 239] on img at bounding box center [336, 417] width 476 height 476
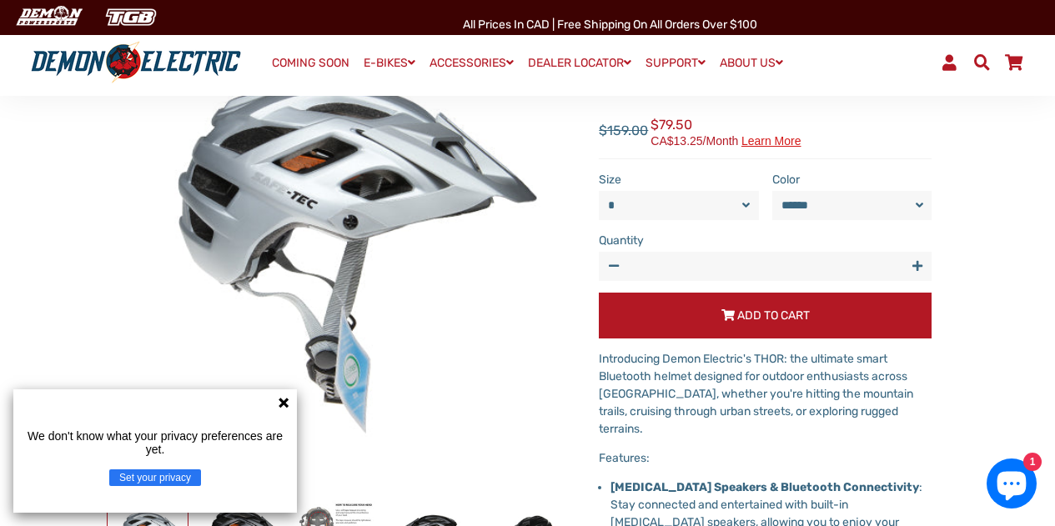
scroll to position [170, 0]
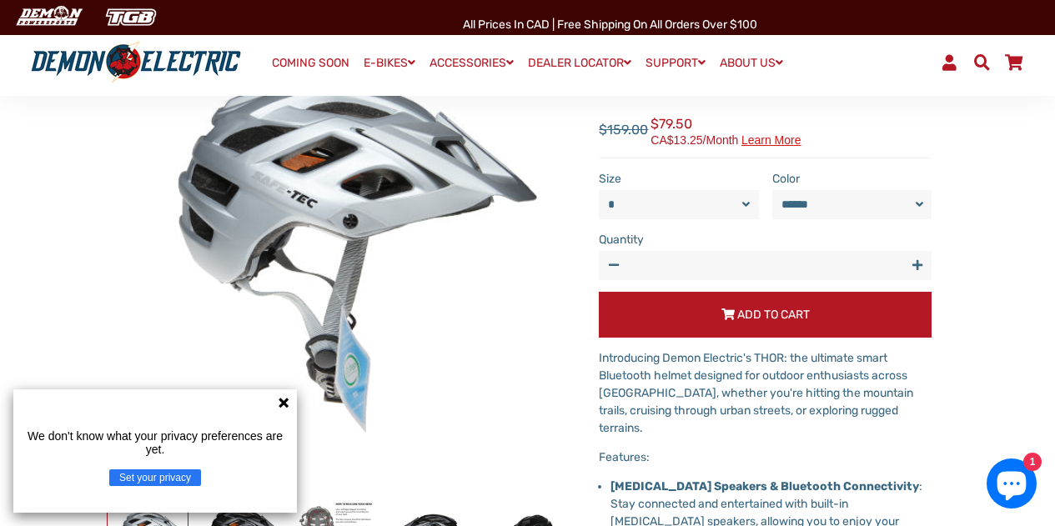
click at [927, 204] on select "****** *****" at bounding box center [852, 204] width 160 height 29
select select "*****"
click at [772, 190] on select "****** *****" at bounding box center [852, 204] width 160 height 29
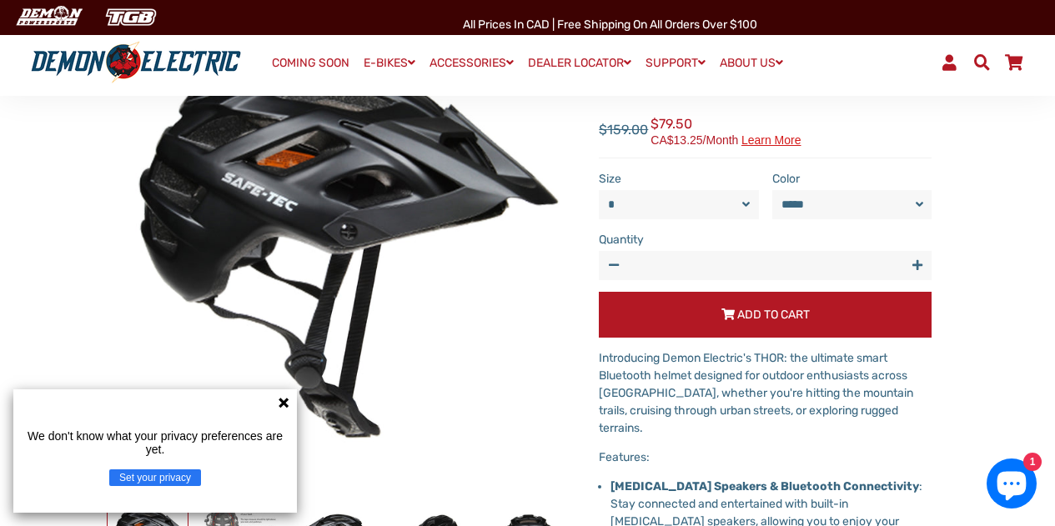
click at [284, 403] on icon at bounding box center [284, 403] width 10 height 10
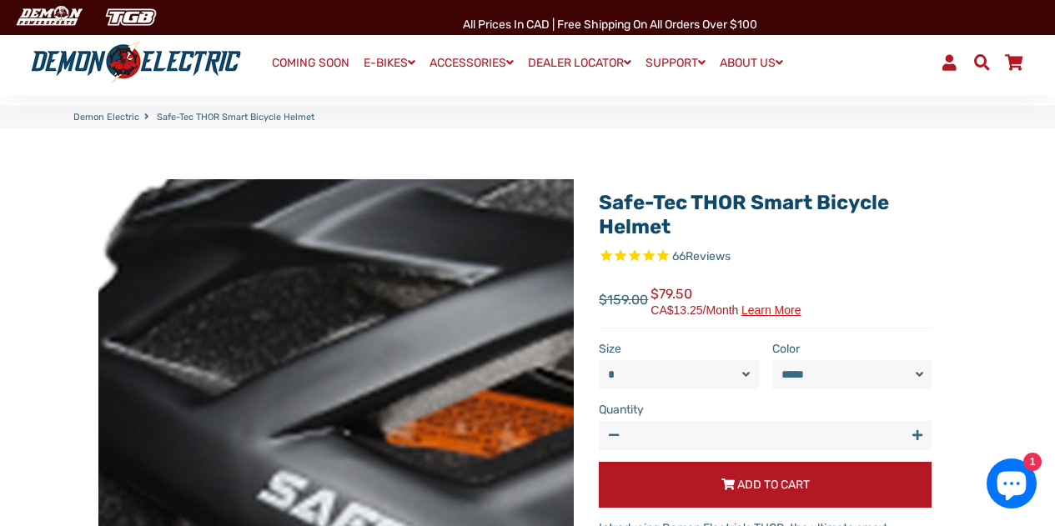
scroll to position [358, 0]
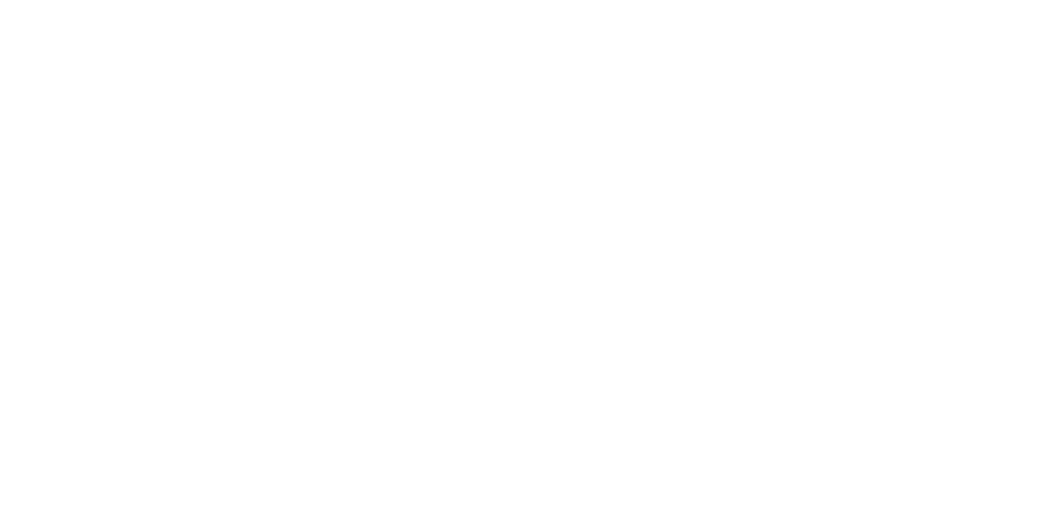
select select "******"
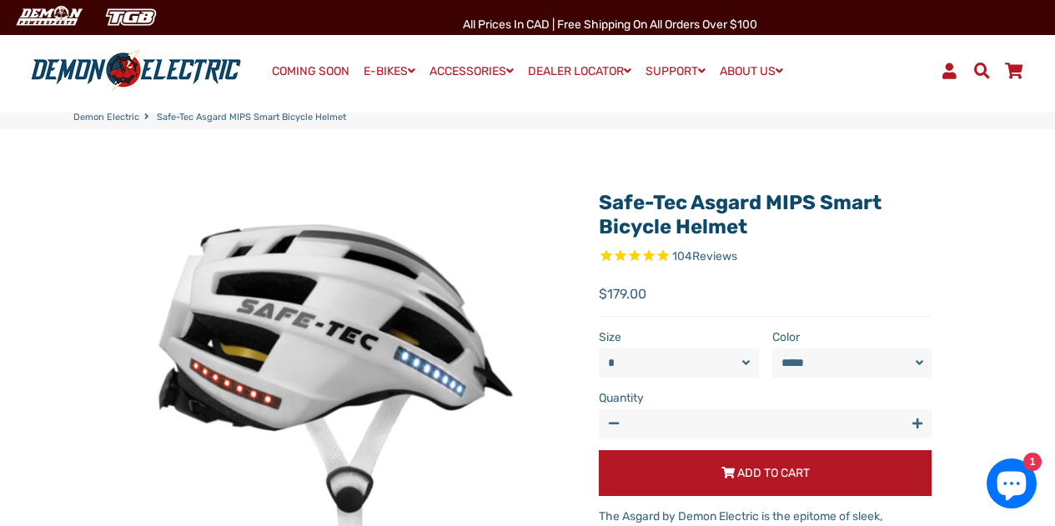
click at [921, 364] on select "**********" at bounding box center [852, 363] width 160 height 29
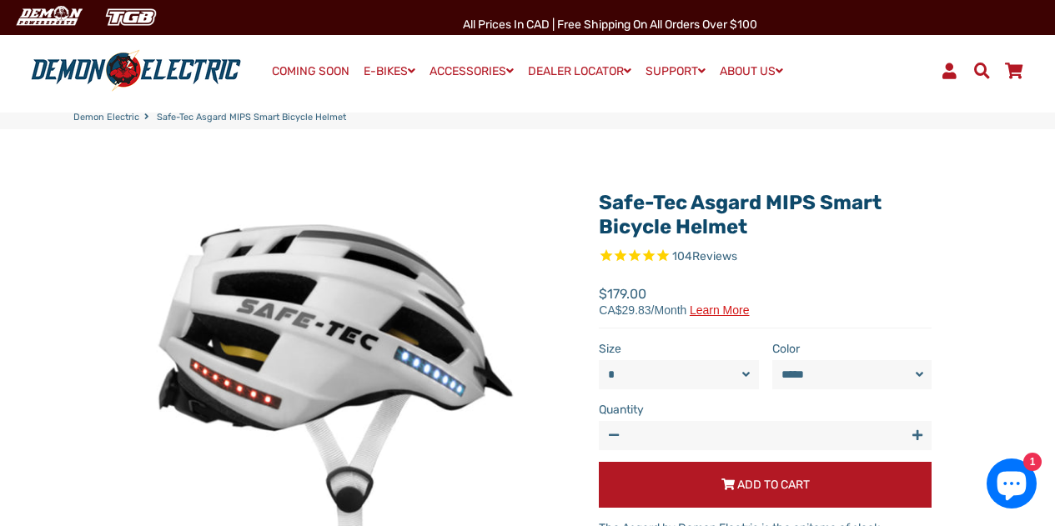
select select "**********"
click at [772, 360] on select "**********" at bounding box center [852, 374] width 160 height 29
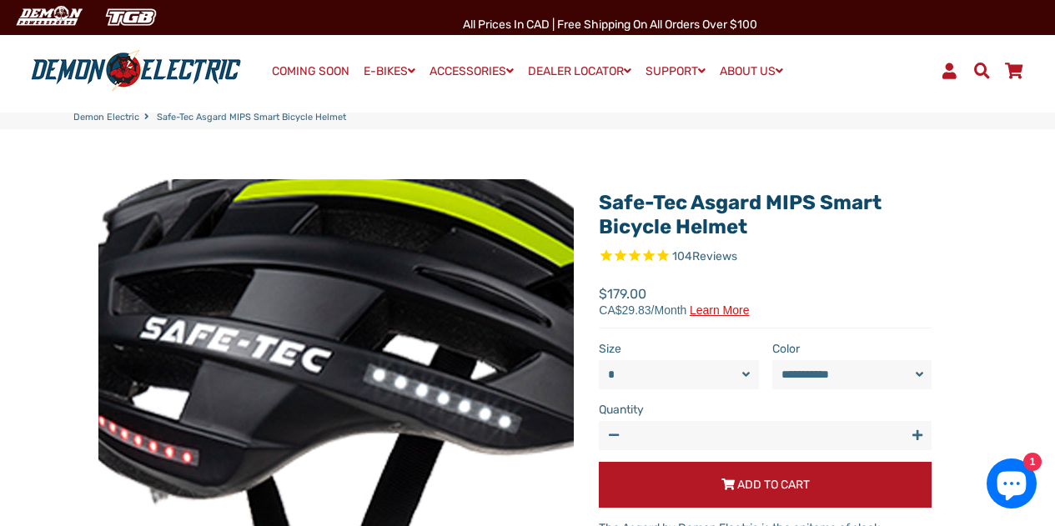
click at [278, 303] on img at bounding box center [380, 504] width 834 height 834
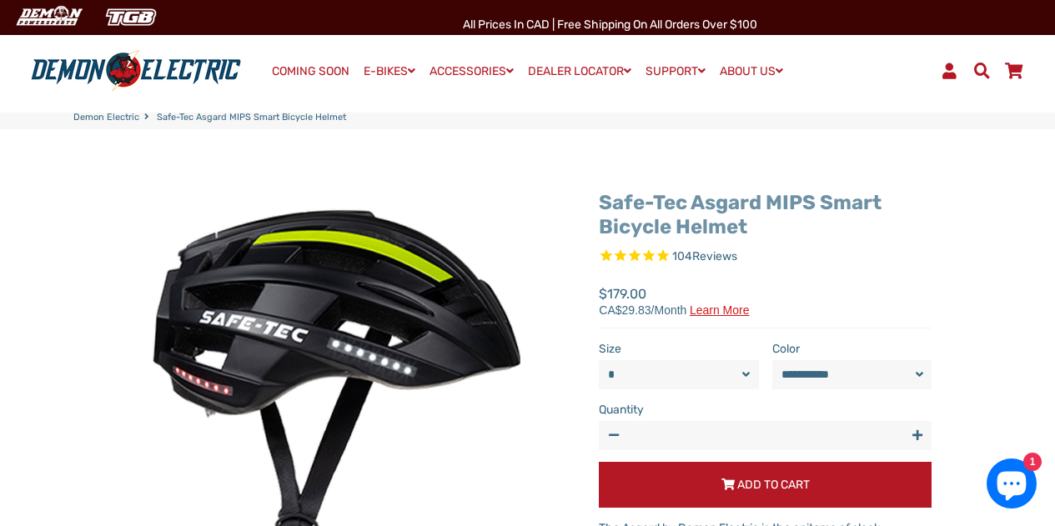
drag, startPoint x: 755, startPoint y: 230, endPoint x: 599, endPoint y: 212, distance: 157.1
click at [599, 212] on h1 "Safe-Tec Asgard MIPS Smart Bicycle Helmet" at bounding box center [765, 215] width 333 height 48
copy link "Safe-Tec Asgard MIPS Smart Bicycle Helmet"
